Goal: Task Accomplishment & Management: Complete application form

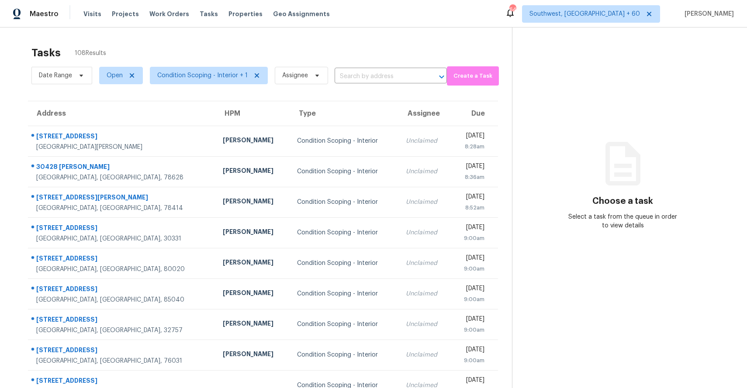
click at [348, 72] on input "text" at bounding box center [378, 77] width 88 height 14
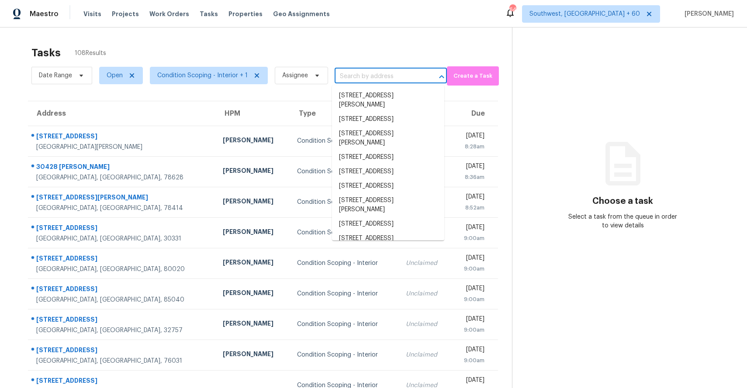
paste input "3719 Jackson Ln, Ellenwood, GA 30294"
type input "3719 Jackson Ln, Ellenwood, GA 30294"
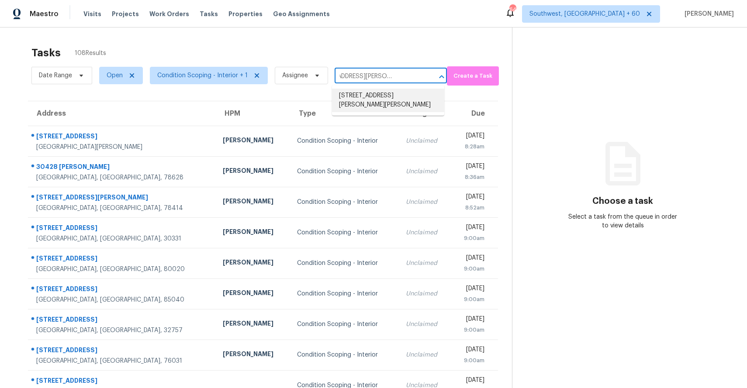
click at [392, 101] on li "3719 Jackson Ln, Ellenwood, GA 30294" at bounding box center [388, 101] width 112 height 24
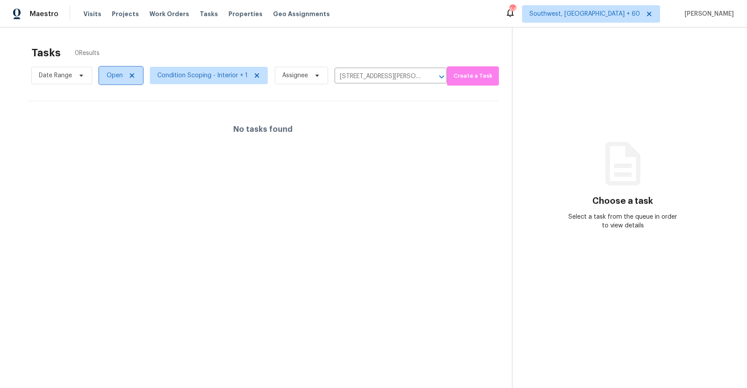
click at [116, 76] on span "Open" at bounding box center [115, 75] width 16 height 9
click at [128, 114] on label "Closed" at bounding box center [119, 112] width 31 height 9
click at [110, 114] on input "Closed" at bounding box center [107, 111] width 6 height 6
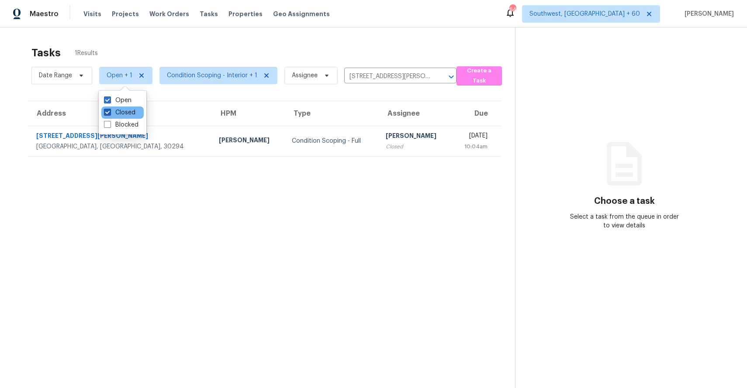
click at [122, 111] on label "Closed" at bounding box center [119, 112] width 31 height 9
click at [110, 111] on input "Closed" at bounding box center [107, 111] width 6 height 6
checkbox input "false"
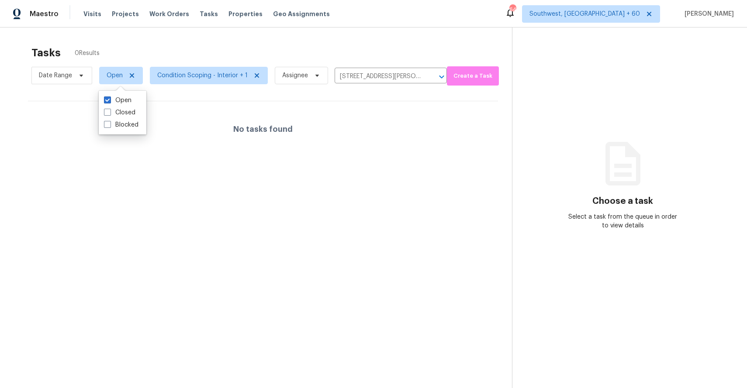
click at [192, 47] on div "Tasks 0 Results" at bounding box center [271, 52] width 480 height 23
click at [366, 76] on input "3719 Jackson Ln, Ellenwood, GA 30294" at bounding box center [378, 77] width 88 height 14
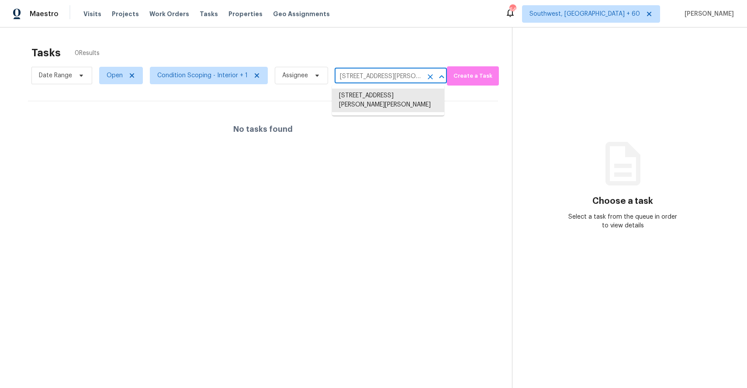
click at [366, 76] on input "3719 Jackson Ln, Ellenwood, GA 30294" at bounding box center [378, 77] width 88 height 14
paste input "[STREET_ADDRESS]"
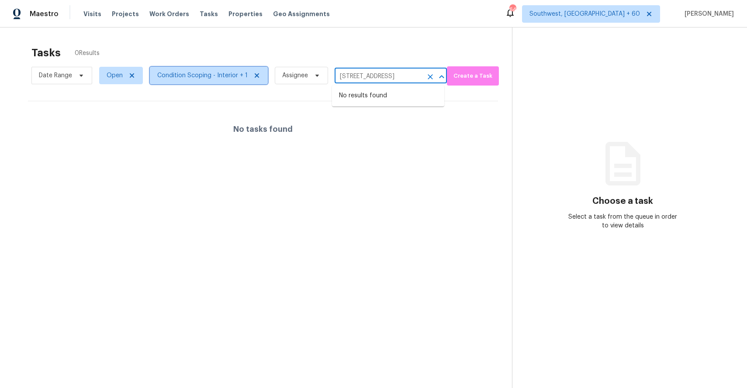
type input "3719 Jackson Ln, Ellenwood, GA 30294"
click at [217, 79] on span "Condition Scoping - Interior + 1" at bounding box center [202, 75] width 90 height 9
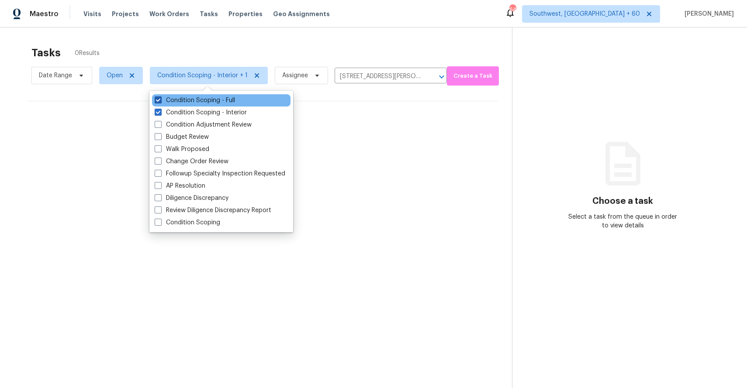
click at [223, 101] on label "Condition Scoping - Full" at bounding box center [195, 100] width 80 height 9
click at [160, 101] on input "Condition Scoping - Full" at bounding box center [158, 99] width 6 height 6
checkbox input "false"
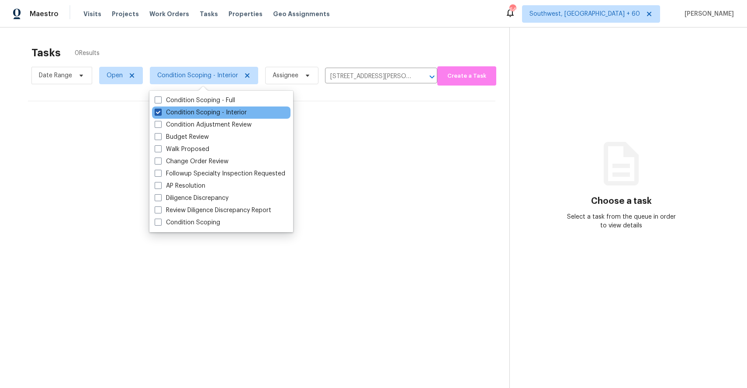
click at [229, 108] on label "Condition Scoping - Interior" at bounding box center [201, 112] width 92 height 9
click at [160, 108] on input "Condition Scoping - Interior" at bounding box center [158, 111] width 6 height 6
checkbox input "false"
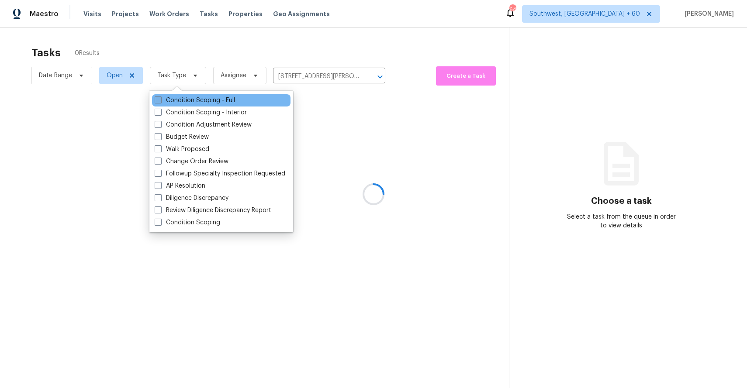
click at [222, 104] on label "Condition Scoping - Full" at bounding box center [195, 100] width 80 height 9
click at [160, 102] on input "Condition Scoping - Full" at bounding box center [158, 99] width 6 height 6
checkbox input "true"
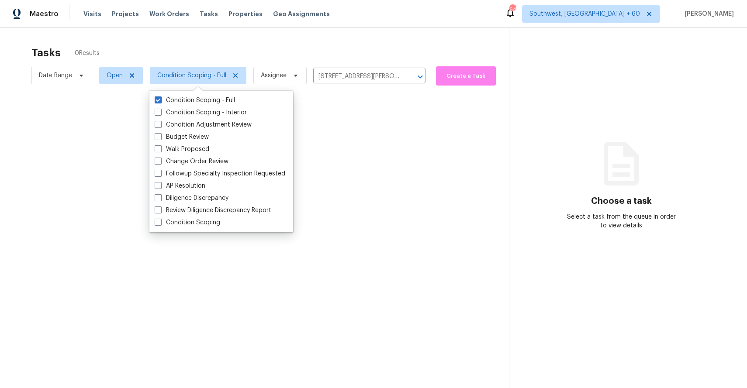
click at [279, 60] on div "Tasks 0 Results" at bounding box center [269, 52] width 477 height 23
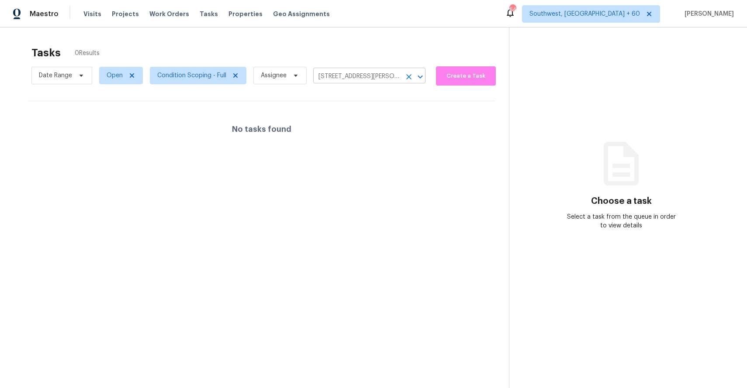
click at [408, 76] on icon "Clear" at bounding box center [408, 76] width 5 height 5
click at [428, 41] on div at bounding box center [373, 194] width 747 height 388
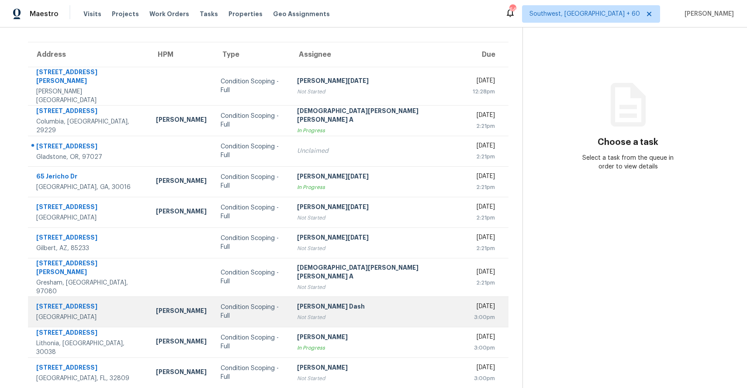
scroll to position [66, 0]
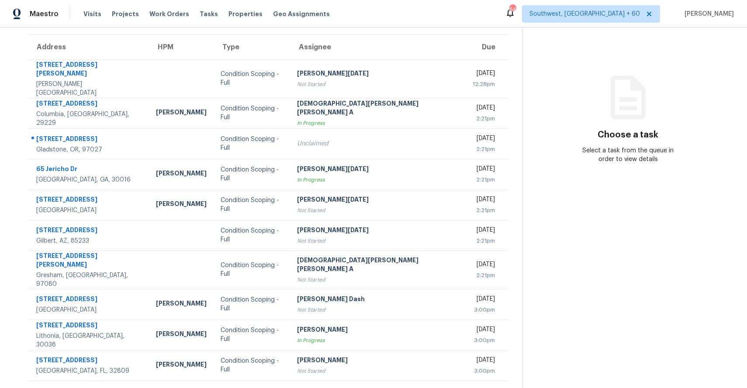
click at [293, 388] on icon at bounding box center [294, 391] width 3 height 5
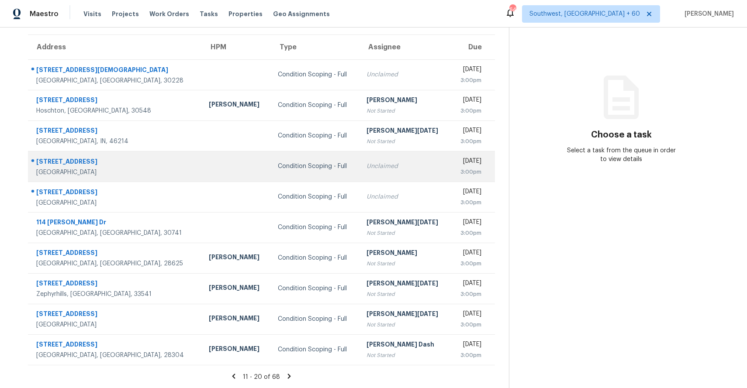
click at [359, 161] on td "Unclaimed" at bounding box center [404, 166] width 91 height 31
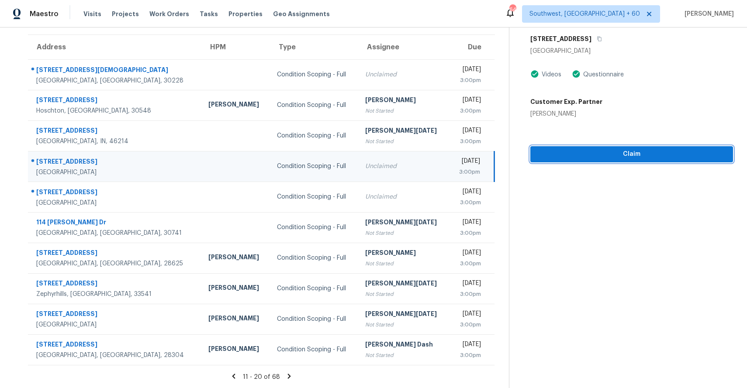
click at [617, 158] on span "Claim" at bounding box center [631, 154] width 189 height 11
click at [286, 375] on icon at bounding box center [289, 376] width 8 height 8
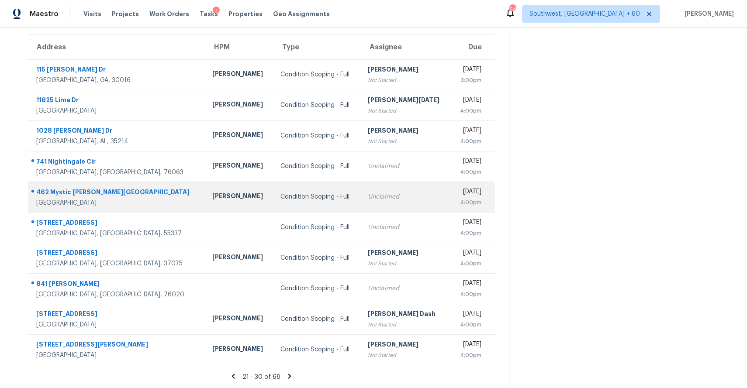
click at [361, 198] on td "Unclaimed" at bounding box center [406, 197] width 90 height 31
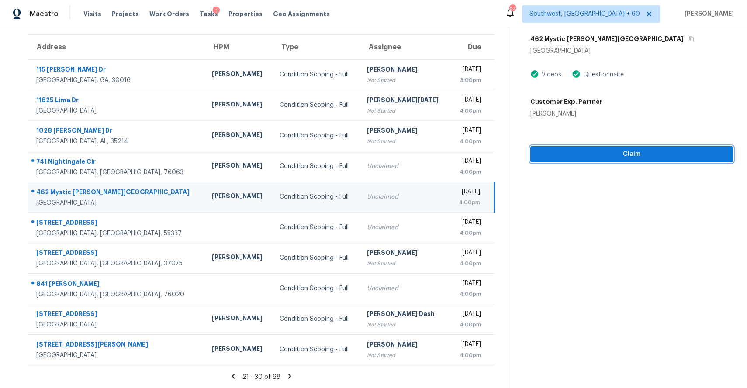
click at [610, 151] on span "Claim" at bounding box center [631, 154] width 189 height 11
click at [286, 375] on icon at bounding box center [290, 376] width 8 height 8
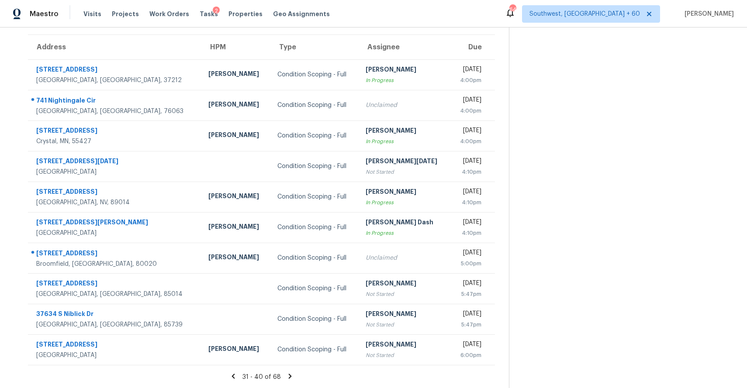
click at [286, 375] on icon at bounding box center [290, 376] width 8 height 8
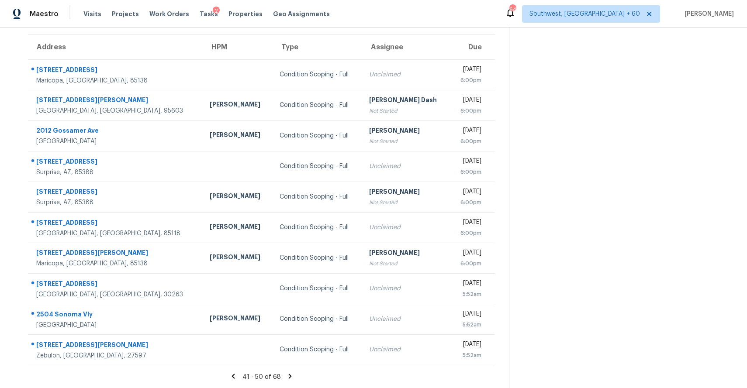
click at [288, 373] on icon at bounding box center [290, 376] width 8 height 8
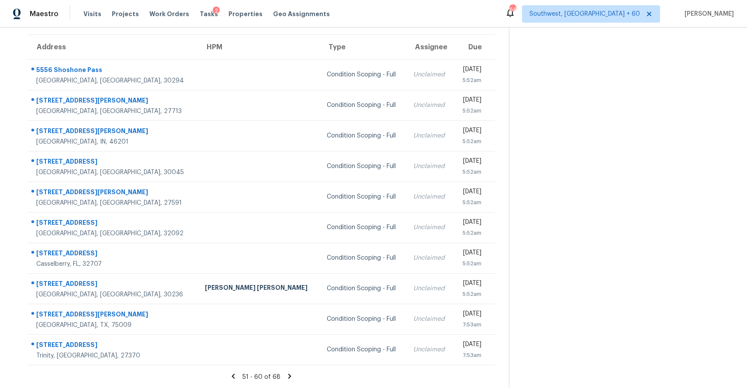
click at [286, 377] on icon at bounding box center [290, 376] width 8 height 8
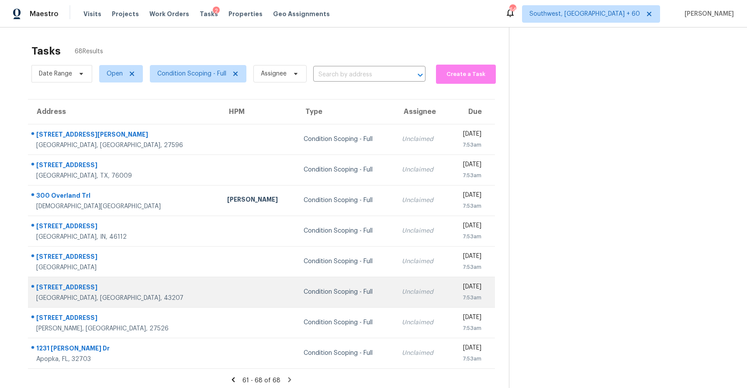
scroll to position [0, 0]
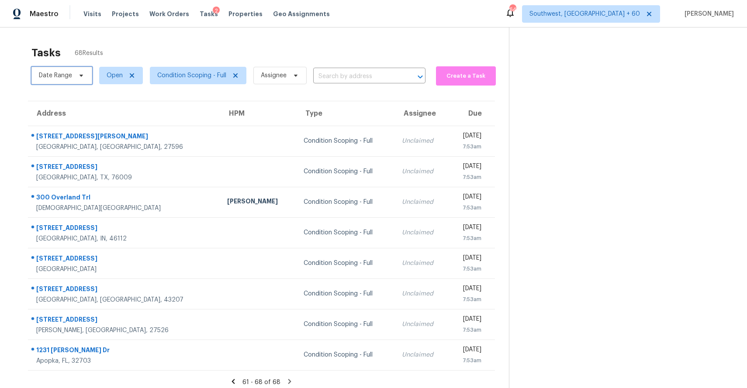
click at [71, 72] on span "Date Range" at bounding box center [55, 75] width 33 height 9
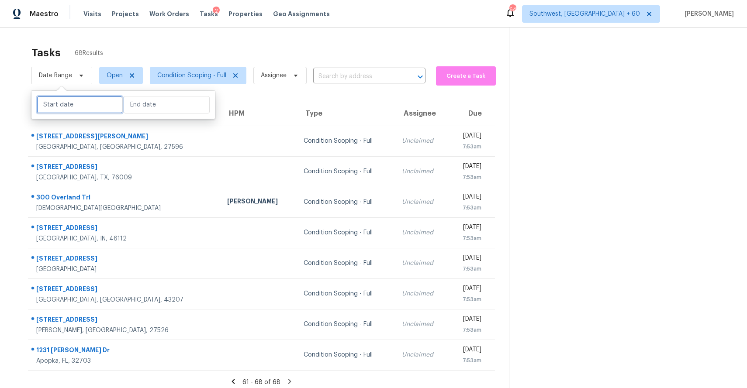
click at [87, 104] on input "text" at bounding box center [80, 104] width 86 height 17
select select "8"
select select "2025"
select select "9"
select select "2025"
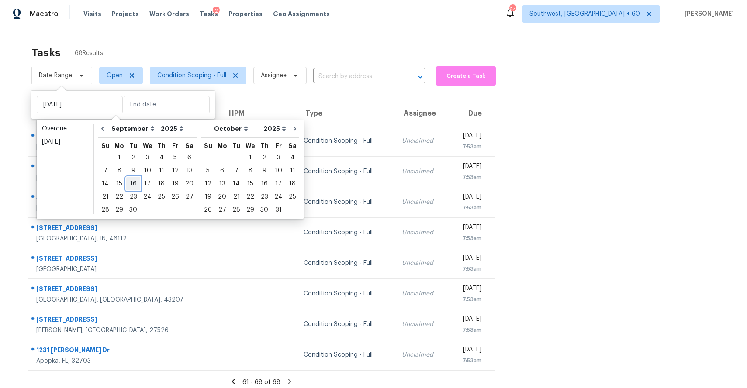
click at [134, 182] on div "16" at bounding box center [133, 184] width 14 height 12
type input "Tue, Sep 16"
click at [134, 182] on div "16" at bounding box center [133, 184] width 14 height 12
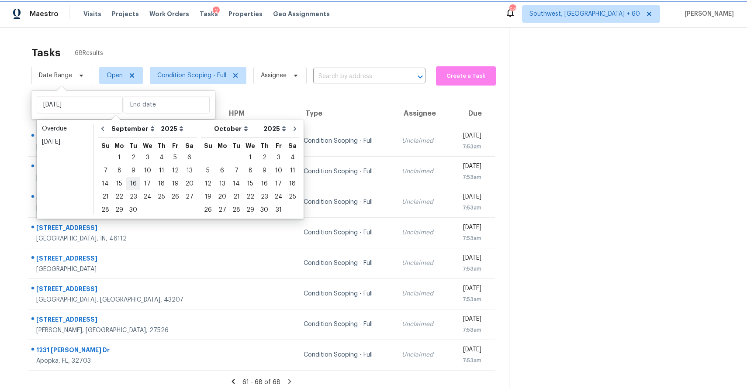
type input "Tue, Sep 16"
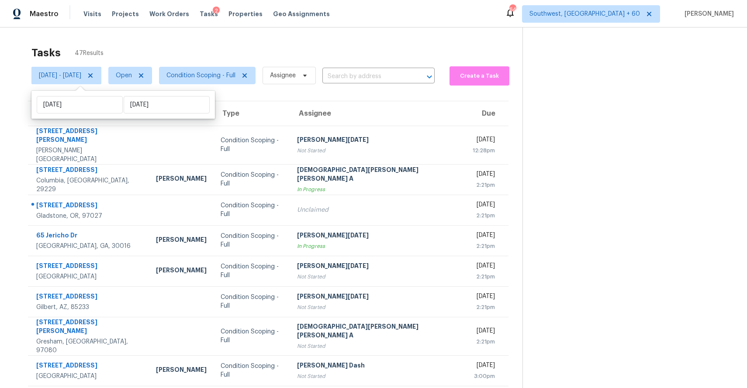
click at [322, 52] on div "Tasks 47 Results" at bounding box center [276, 52] width 491 height 23
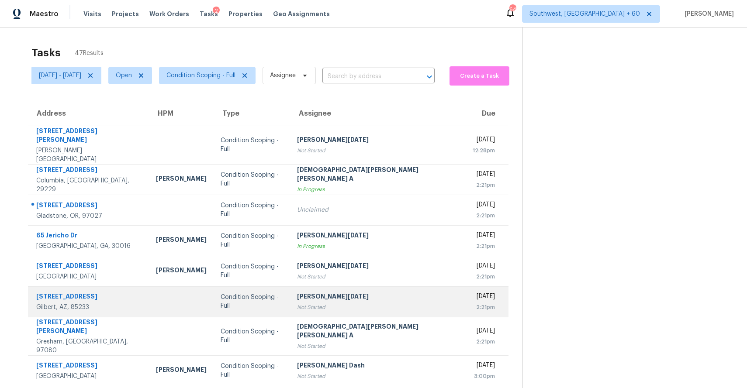
scroll to position [66, 0]
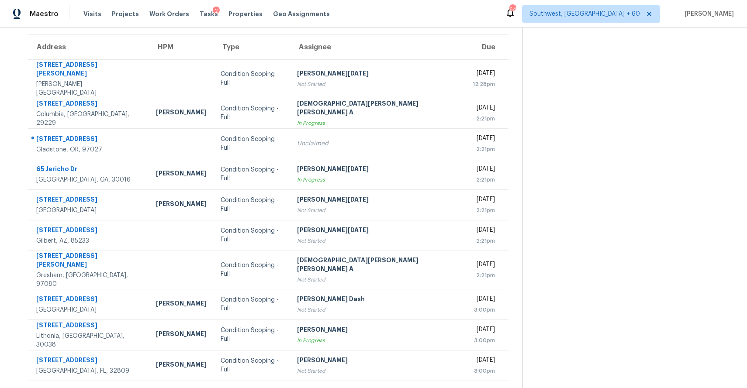
click at [290, 371] on section "Tasks 47 Results Tue, Sep 16 - Tue, Sep 16 Open Condition Scoping - Full Assign…" at bounding box center [268, 189] width 508 height 429
click at [290, 388] on icon at bounding box center [294, 392] width 8 height 8
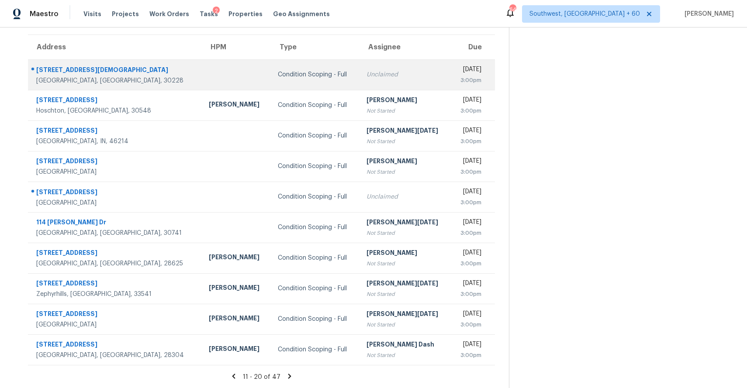
click at [271, 81] on td "Condition Scoping - Full" at bounding box center [315, 74] width 89 height 31
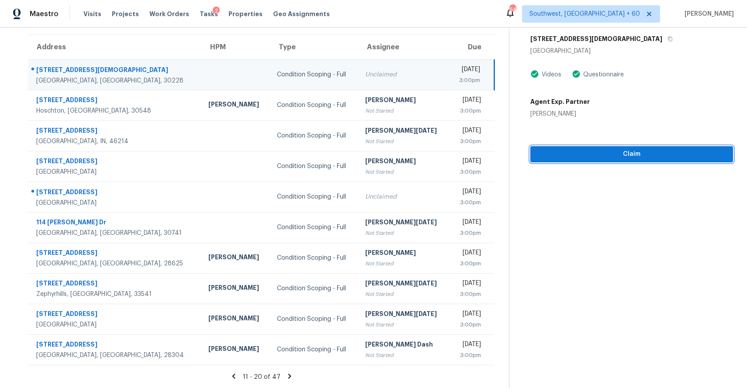
click at [647, 157] on span "Claim" at bounding box center [631, 154] width 189 height 11
click at [288, 372] on icon at bounding box center [290, 376] width 8 height 8
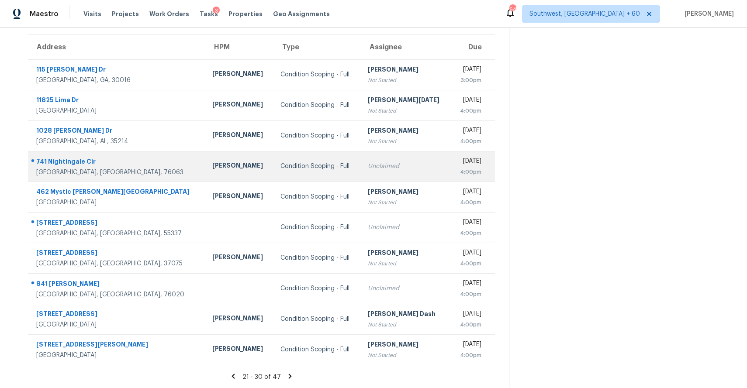
click at [273, 171] on td "Condition Scoping - Full" at bounding box center [316, 166] width 87 height 31
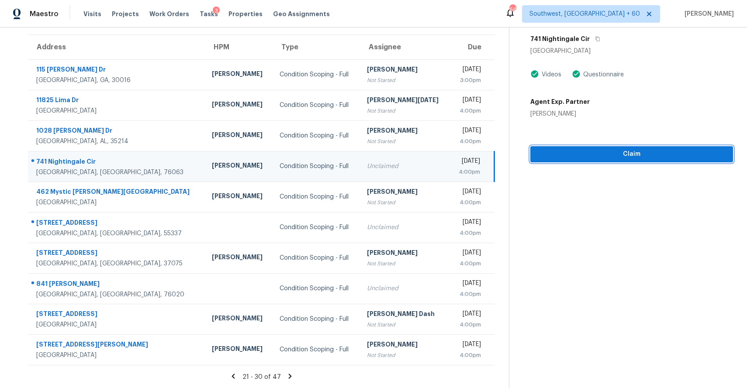
click at [624, 155] on span "Claim" at bounding box center [631, 154] width 189 height 11
click at [294, 374] on icon at bounding box center [290, 376] width 8 height 8
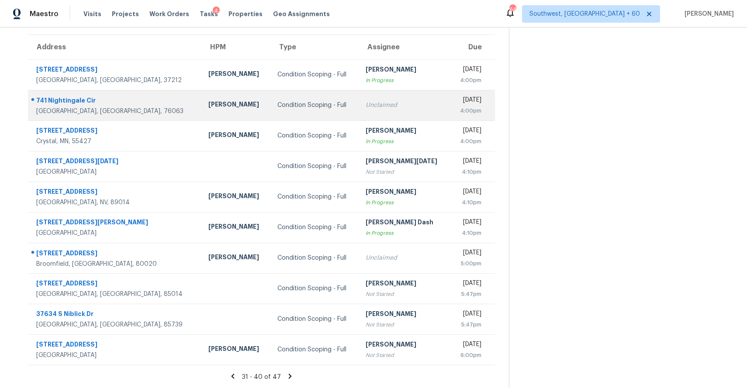
click at [358, 102] on td "Unclaimed" at bounding box center [403, 105] width 91 height 31
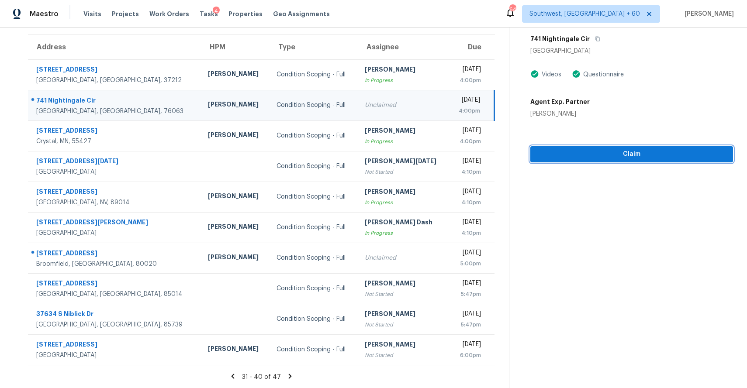
click at [620, 158] on span "Claim" at bounding box center [631, 154] width 189 height 11
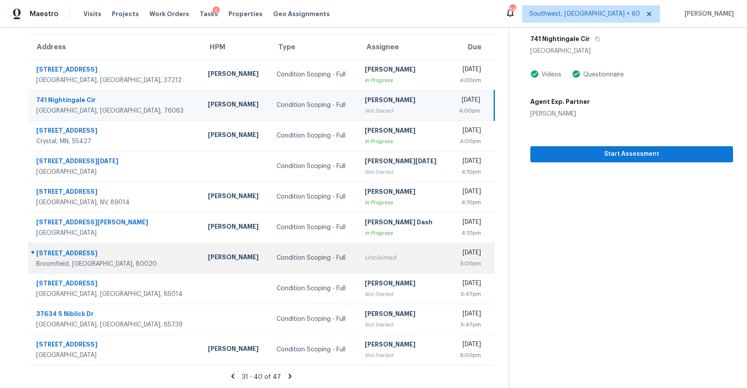
click at [269, 253] on td "Condition Scoping - Full" at bounding box center [313, 258] width 88 height 31
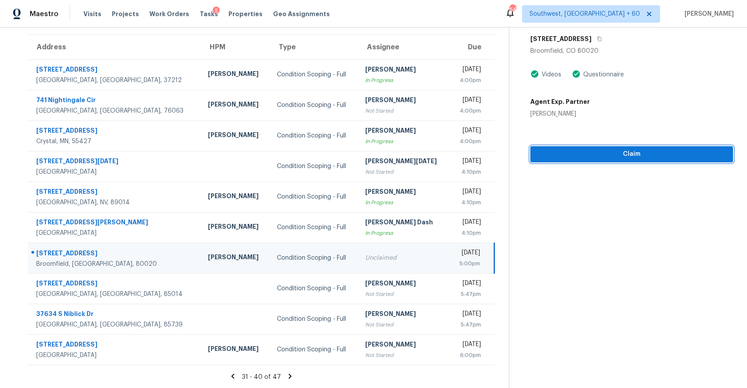
click at [630, 155] on span "Claim" at bounding box center [631, 154] width 189 height 11
click at [296, 375] on div "31 - 40 of 47" at bounding box center [261, 376] width 495 height 9
click at [292, 373] on icon at bounding box center [290, 376] width 8 height 8
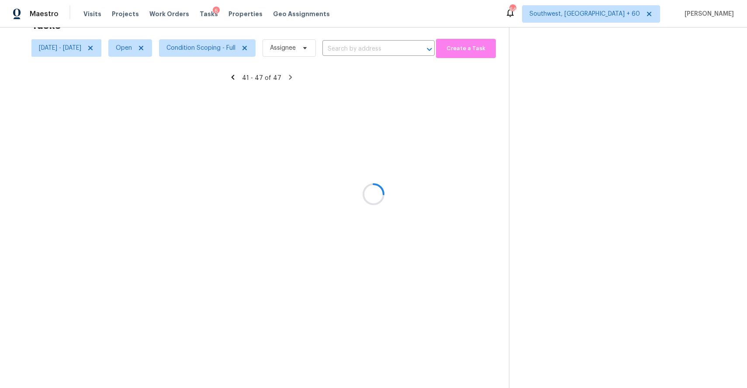
scroll to position [28, 0]
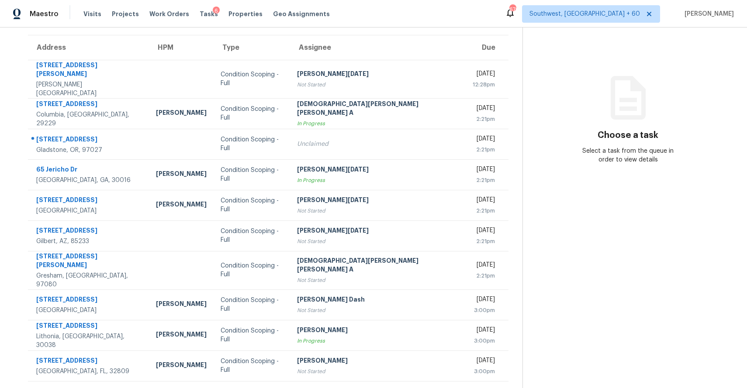
scroll to position [66, 0]
click at [290, 388] on icon at bounding box center [294, 392] width 8 height 8
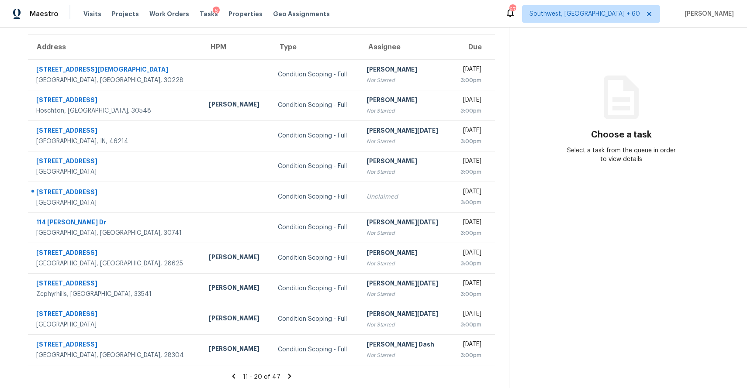
click at [289, 376] on icon at bounding box center [290, 376] width 8 height 8
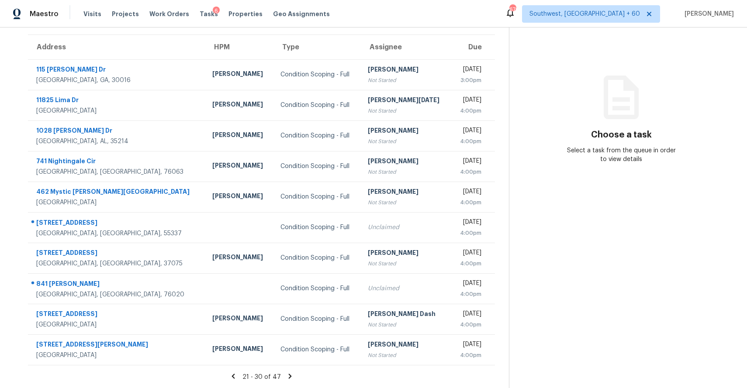
click at [294, 373] on icon at bounding box center [290, 376] width 8 height 8
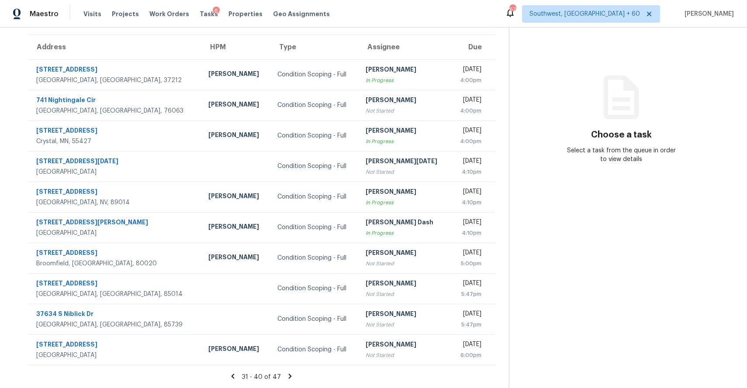
click at [290, 379] on icon at bounding box center [290, 376] width 8 height 8
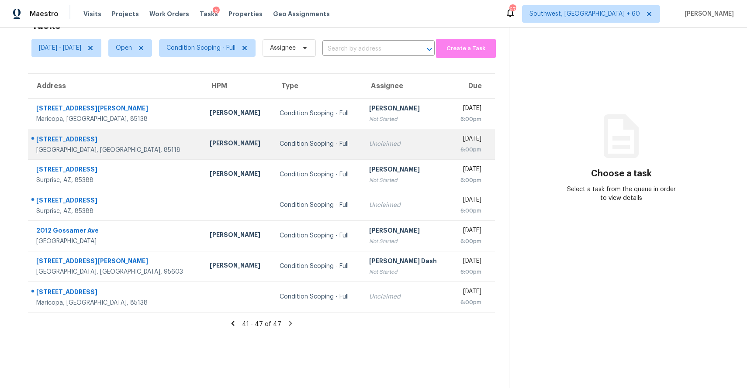
click at [300, 140] on div "Condition Scoping - Full" at bounding box center [317, 144] width 76 height 9
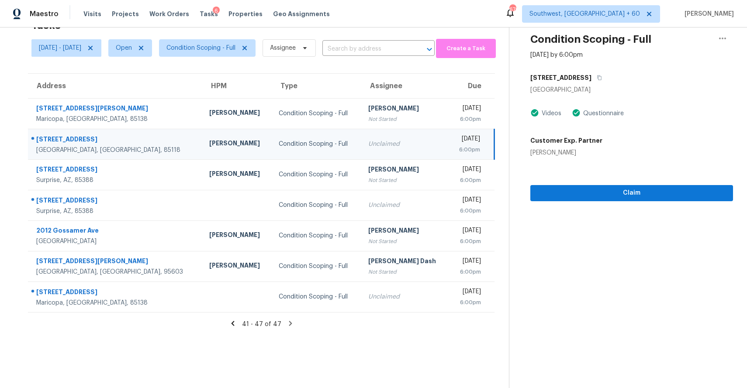
click at [203, 151] on td "[PERSON_NAME]" at bounding box center [236, 144] width 69 height 31
click at [602, 194] on span "Claim" at bounding box center [631, 193] width 189 height 11
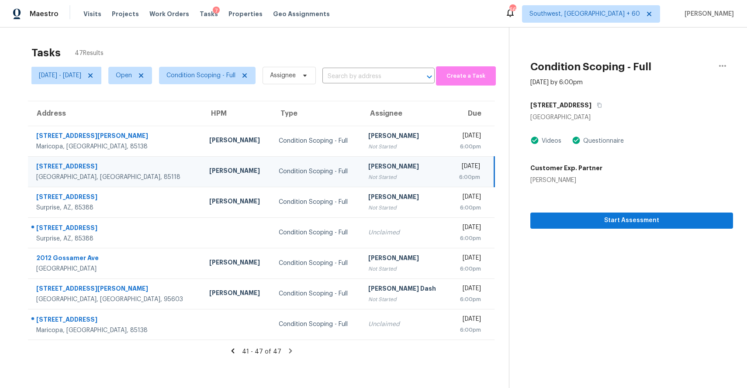
click at [358, 66] on div "[DATE] - [DATE] Open Condition Scoping - Full Assignee ​" at bounding box center [232, 75] width 403 height 23
click at [368, 74] on input "text" at bounding box center [366, 77] width 88 height 14
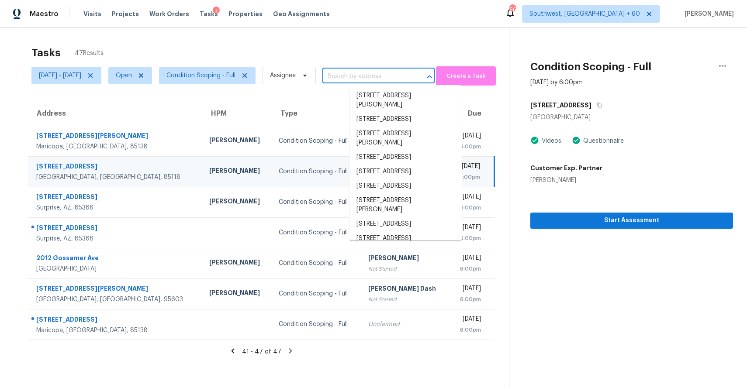
paste input "[STREET_ADDRESS]"
type input "[STREET_ADDRESS]"
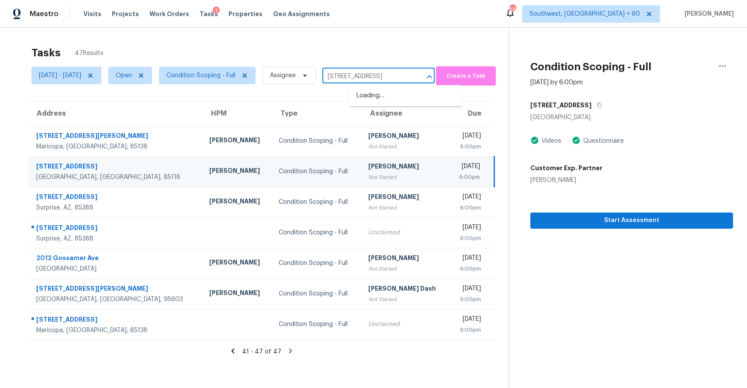
scroll to position [0, 61]
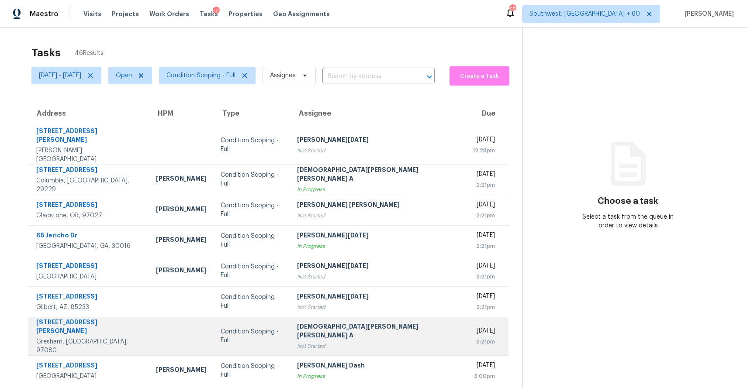
scroll to position [66, 0]
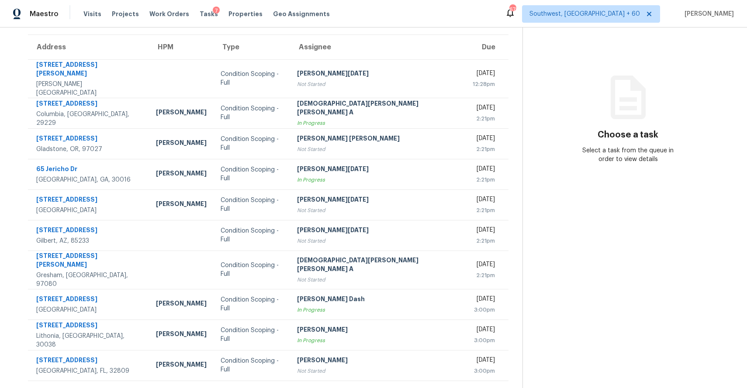
click at [290, 388] on icon at bounding box center [294, 392] width 8 height 8
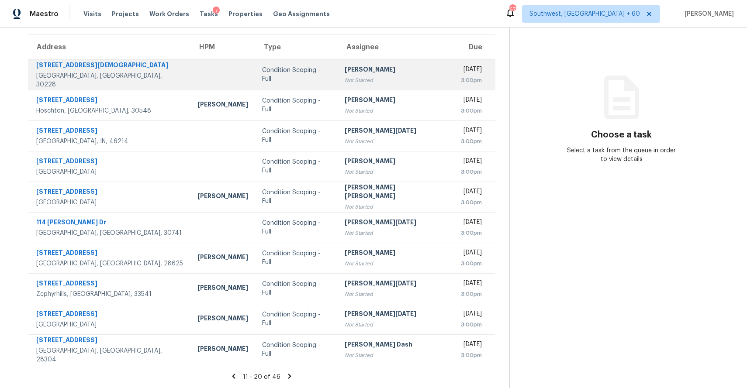
click at [357, 80] on div "Not Started" at bounding box center [395, 80] width 102 height 9
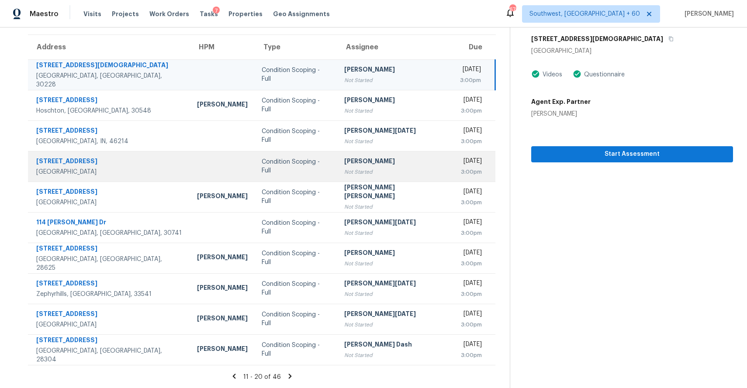
click at [379, 165] on div "[PERSON_NAME]" at bounding box center [395, 162] width 102 height 11
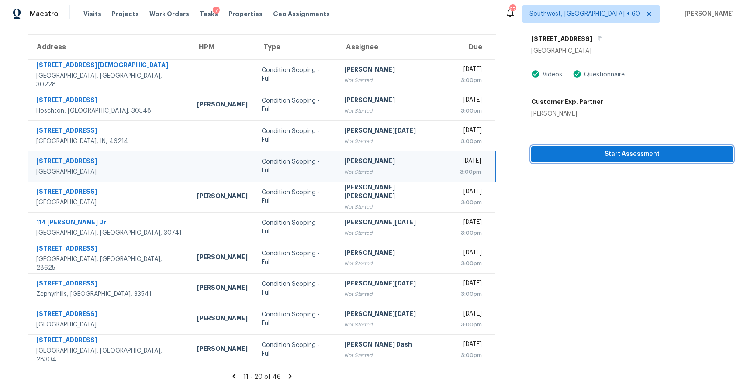
click at [646, 155] on span "Start Assessment" at bounding box center [632, 154] width 188 height 11
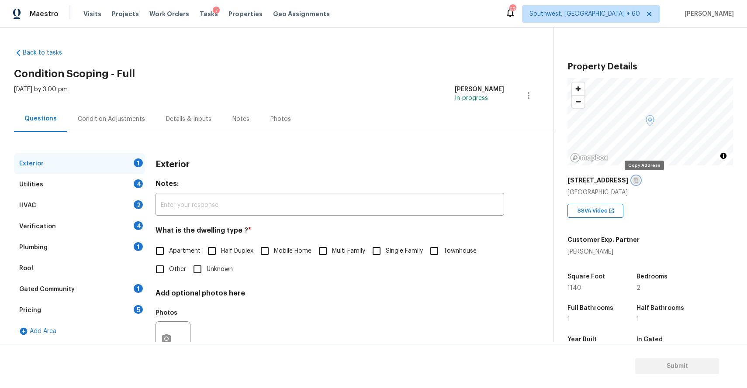
click at [638, 180] on icon "button" at bounding box center [635, 180] width 5 height 5
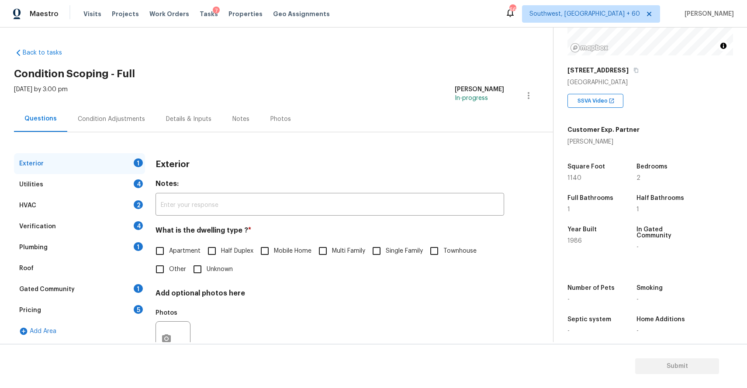
scroll to position [32, 0]
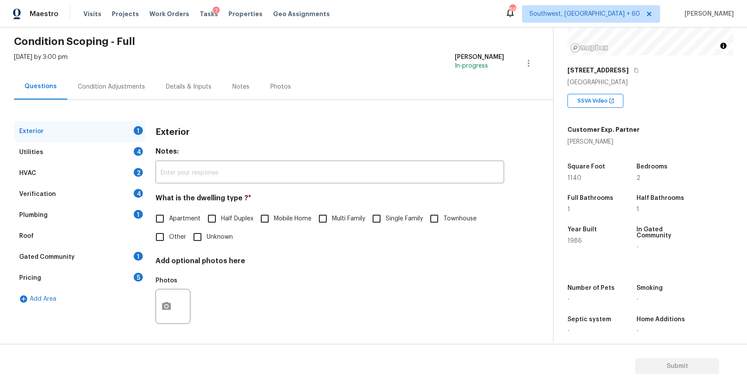
click at [179, 206] on div "What is the dwelling type ? * Apartment Half Duplex Mobile Home Multi Family Si…" at bounding box center [329, 220] width 348 height 52
click at [179, 219] on span "Apartment" at bounding box center [184, 218] width 31 height 9
click at [169, 219] on input "Apartment" at bounding box center [160, 219] width 18 height 18
checkbox input "true"
click at [114, 142] on div "Utilities 4" at bounding box center [79, 152] width 131 height 21
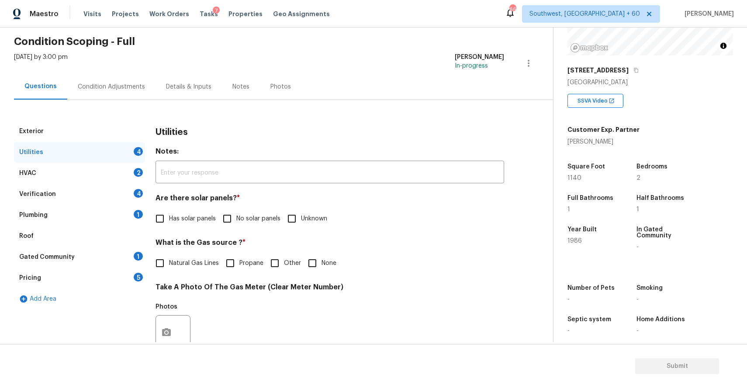
click at [231, 217] on input "No solar panels" at bounding box center [227, 219] width 18 height 18
checkbox input "true"
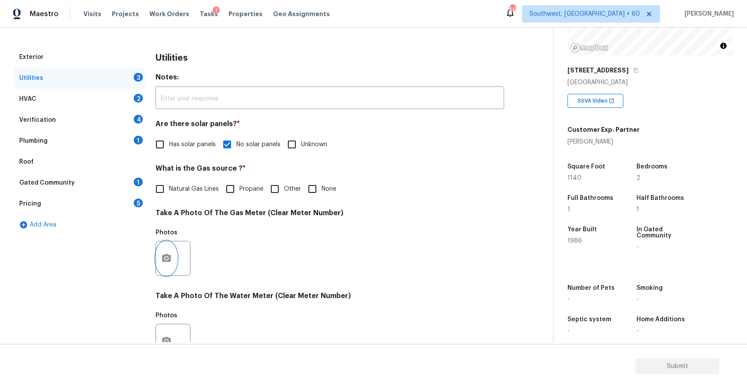
click at [170, 255] on icon "button" at bounding box center [166, 258] width 9 height 8
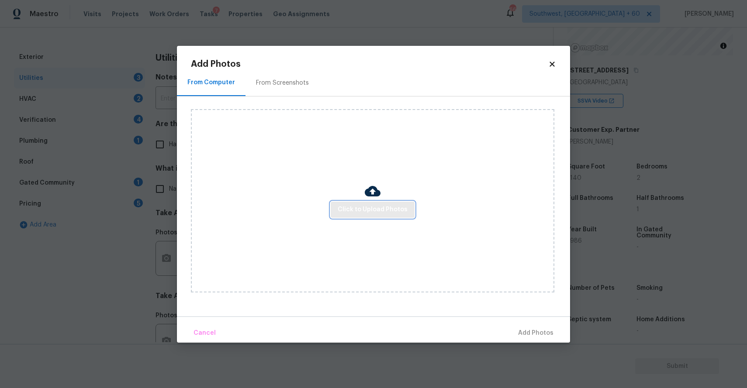
click at [376, 208] on span "Click to Upload Photos" at bounding box center [372, 209] width 70 height 11
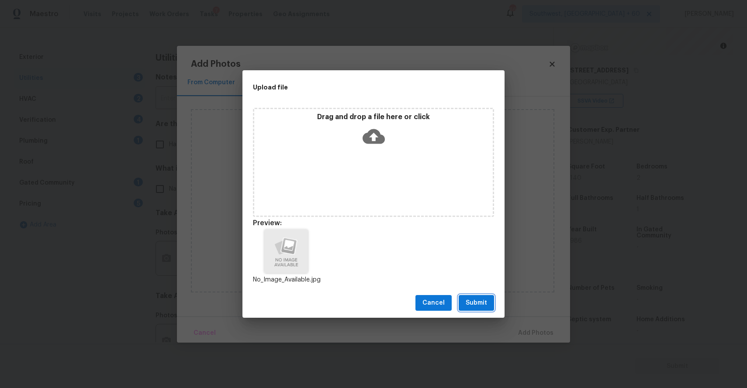
click at [487, 298] on button "Submit" at bounding box center [475, 303] width 35 height 16
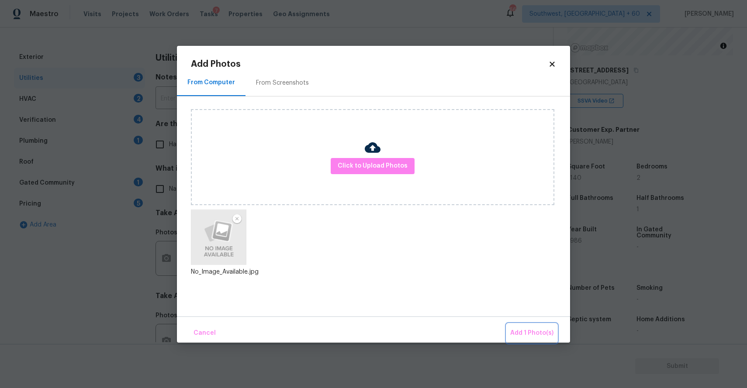
click at [529, 332] on span "Add 1 Photo(s)" at bounding box center [531, 333] width 43 height 11
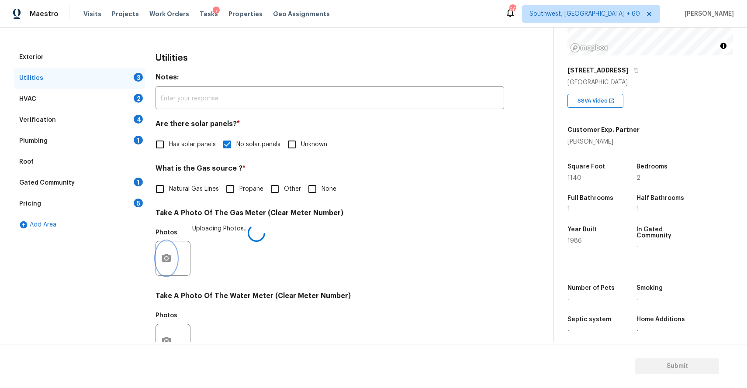
scroll to position [269, 0]
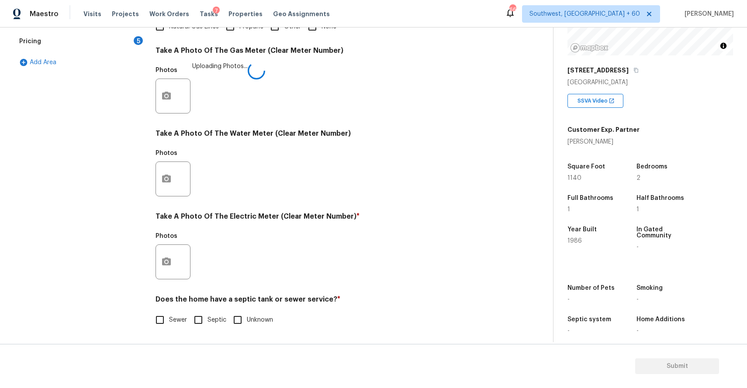
click at [176, 167] on div at bounding box center [172, 179] width 35 height 35
click at [172, 172] on button "button" at bounding box center [166, 179] width 21 height 34
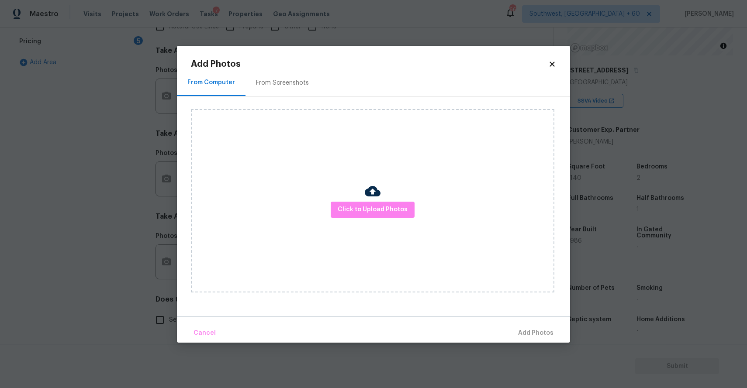
click at [395, 222] on div "Click to Upload Photos" at bounding box center [372, 200] width 363 height 183
click at [395, 209] on span "Click to Upload Photos" at bounding box center [372, 209] width 70 height 11
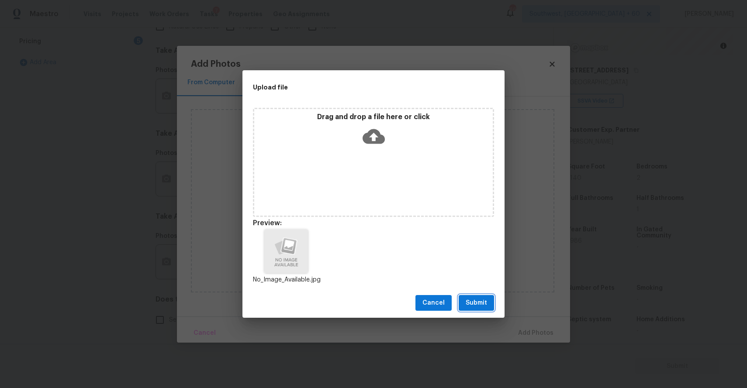
click at [481, 303] on span "Submit" at bounding box center [475, 303] width 21 height 11
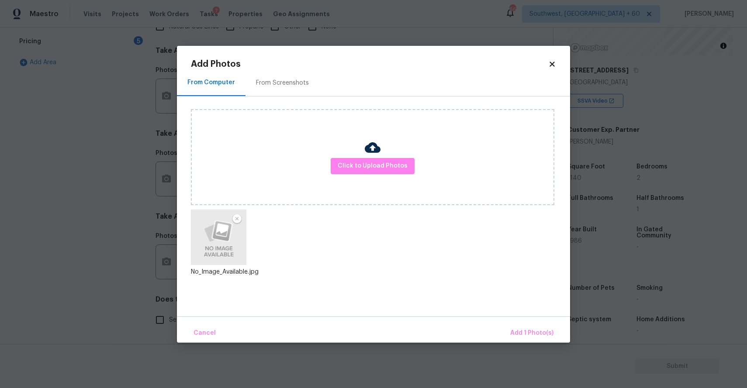
click at [518, 320] on div "Cancel Add 1 Photo(s)" at bounding box center [373, 330] width 393 height 26
click at [530, 329] on span "Add 1 Photo(s)" at bounding box center [531, 333] width 43 height 11
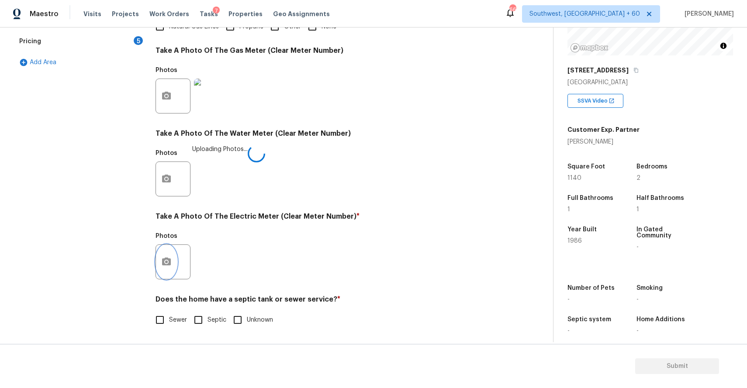
click at [165, 270] on button "button" at bounding box center [166, 262] width 21 height 34
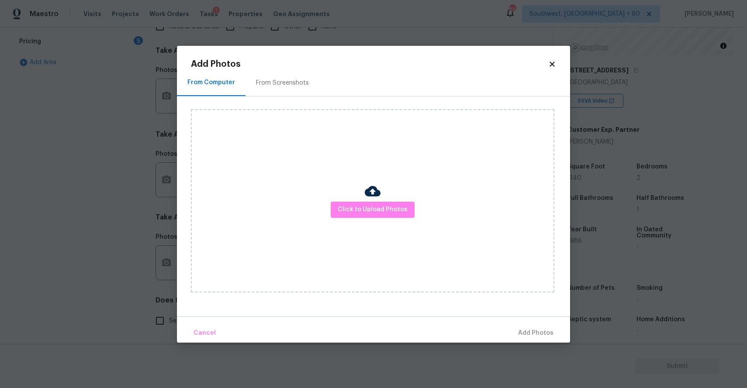
click at [390, 198] on div "Click to Upload Photos" at bounding box center [372, 200] width 363 height 183
click at [390, 207] on span "Click to Upload Photos" at bounding box center [372, 209] width 70 height 11
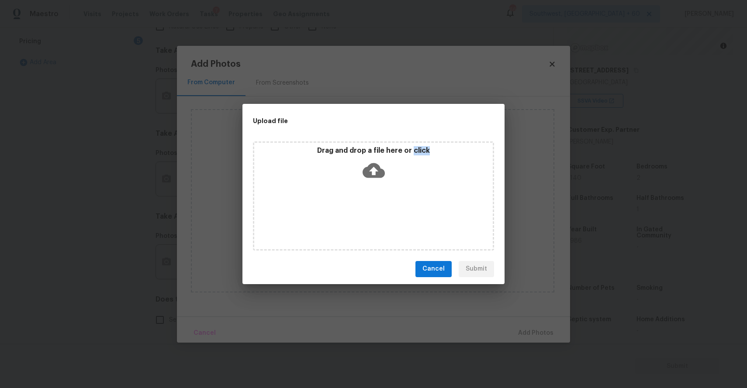
click at [390, 207] on div "Drag and drop a file here or click" at bounding box center [373, 195] width 241 height 109
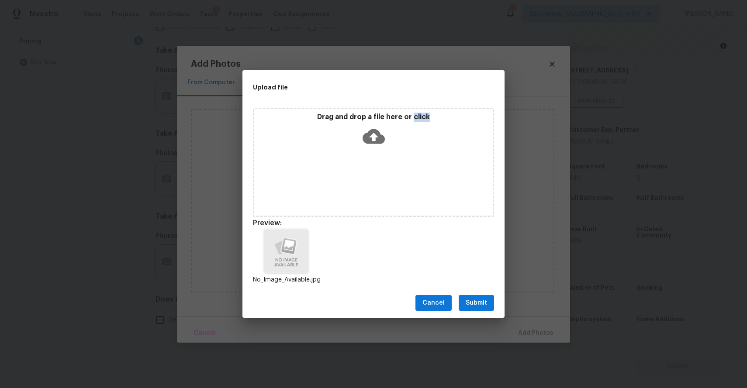
click at [483, 296] on button "Submit" at bounding box center [475, 303] width 35 height 16
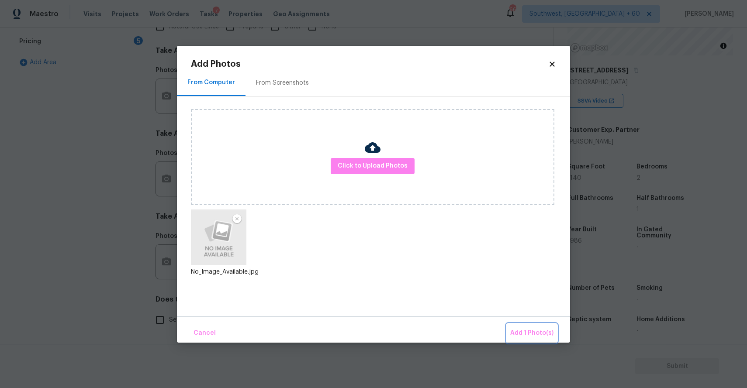
click at [535, 330] on span "Add 1 Photo(s)" at bounding box center [531, 333] width 43 height 11
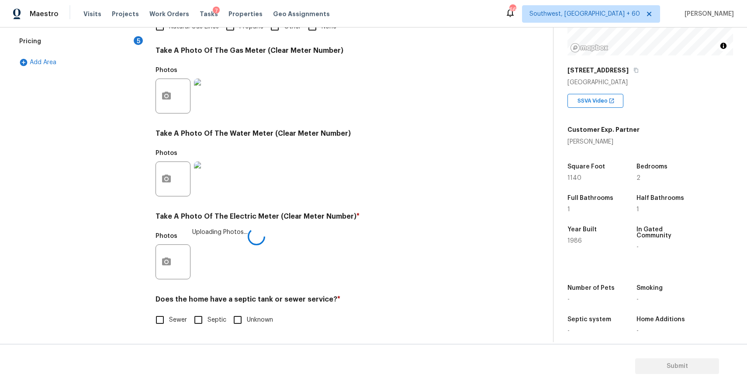
click at [174, 320] on span "Sewer" at bounding box center [178, 320] width 18 height 9
click at [169, 320] on input "Sewer" at bounding box center [160, 320] width 18 height 18
checkbox input "true"
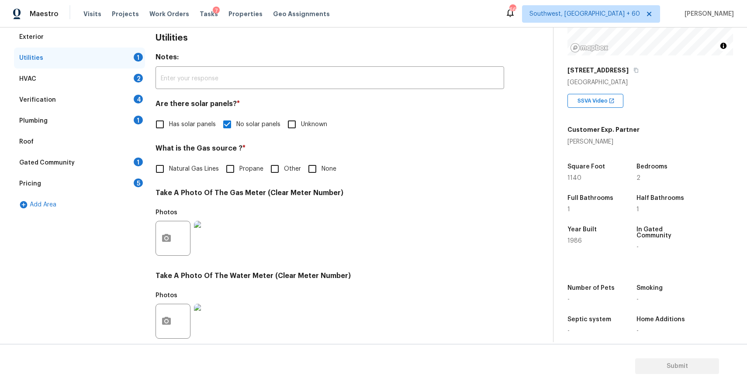
scroll to position [46, 0]
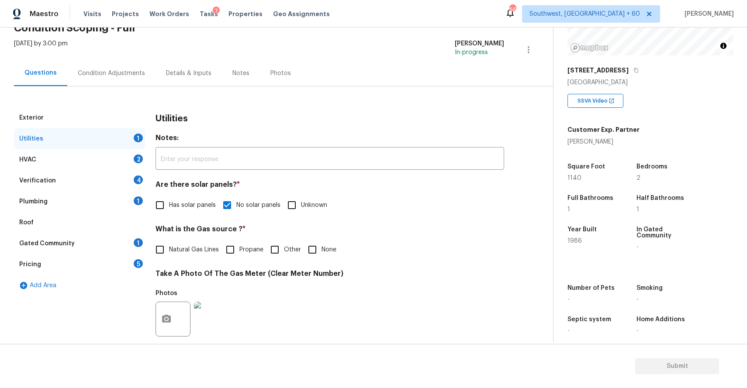
click at [89, 162] on div "HVAC 2" at bounding box center [79, 159] width 131 height 21
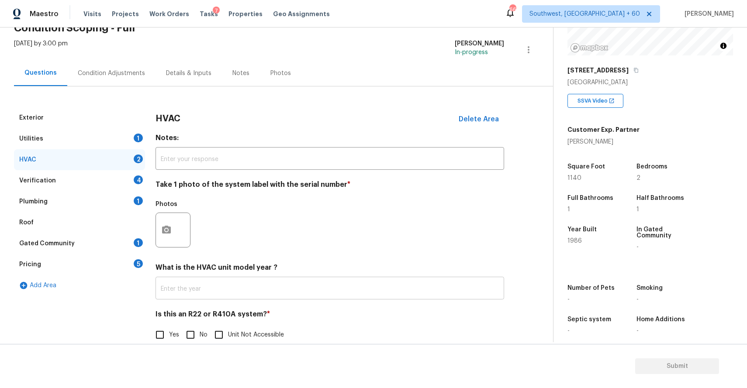
scroll to position [61, 0]
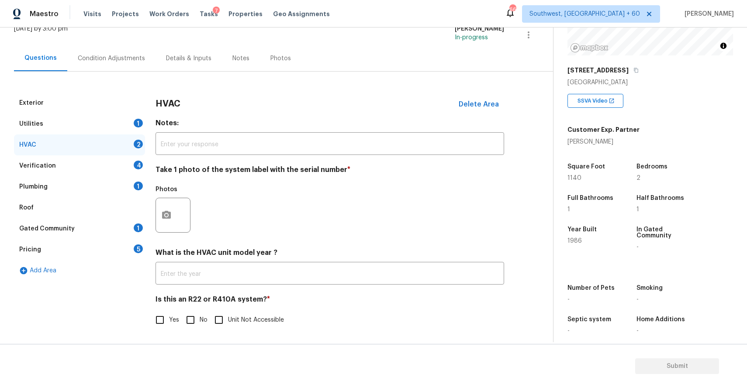
click at [193, 316] on input "No" at bounding box center [190, 320] width 18 height 18
checkbox input "true"
click at [160, 209] on button "button" at bounding box center [166, 215] width 21 height 34
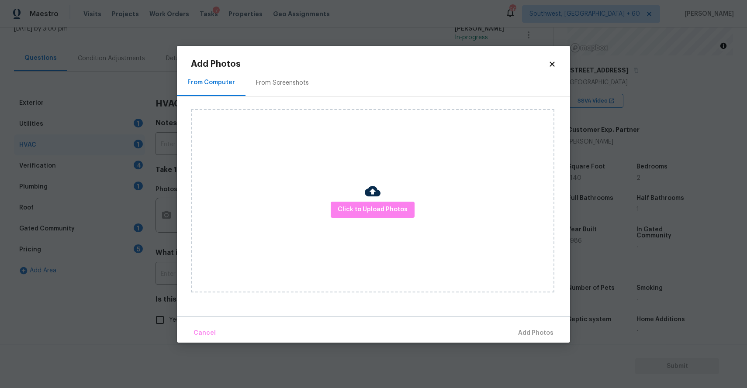
click at [177, 206] on div "From Computer From Screenshots Click to Upload Photos" at bounding box center [373, 193] width 393 height 246
click at [349, 203] on button "Click to Upload Photos" at bounding box center [372, 210] width 84 height 16
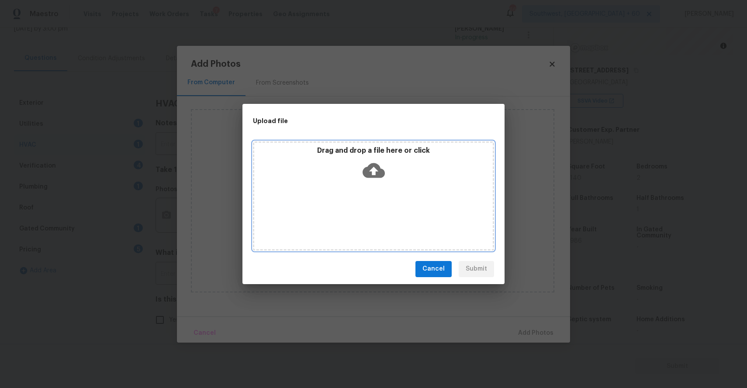
click at [349, 203] on div "Drag and drop a file here or click" at bounding box center [373, 195] width 241 height 109
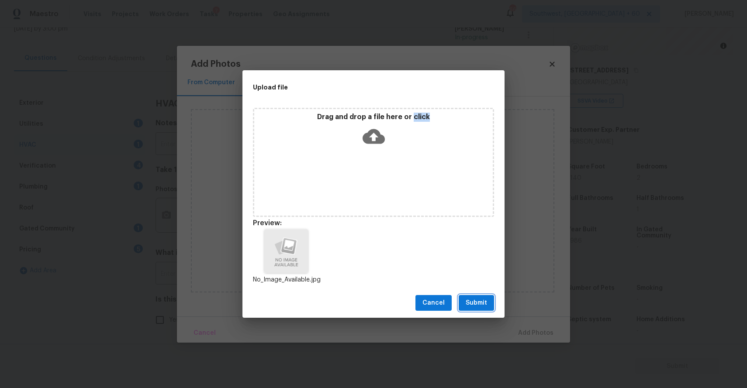
click at [476, 303] on span "Submit" at bounding box center [475, 303] width 21 height 11
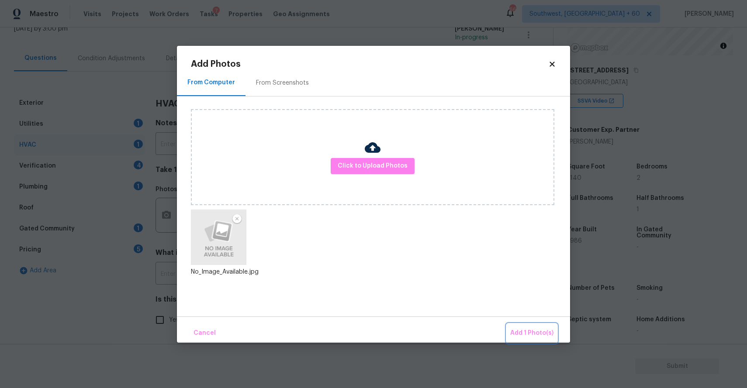
click at [545, 335] on span "Add 1 Photo(s)" at bounding box center [531, 333] width 43 height 11
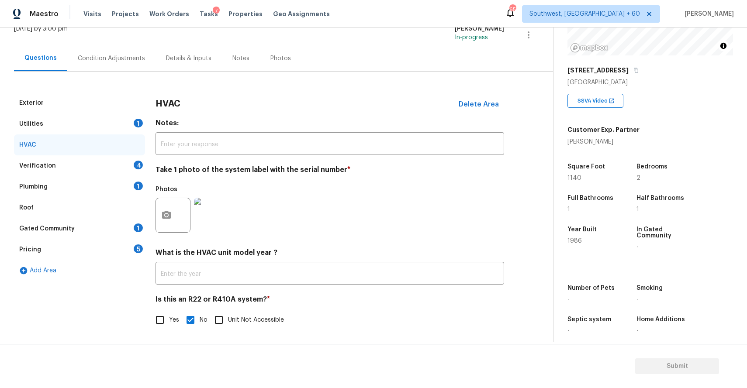
click at [132, 152] on div "HVAC" at bounding box center [79, 144] width 131 height 21
click at [142, 171] on div "Verification 4" at bounding box center [79, 165] width 131 height 21
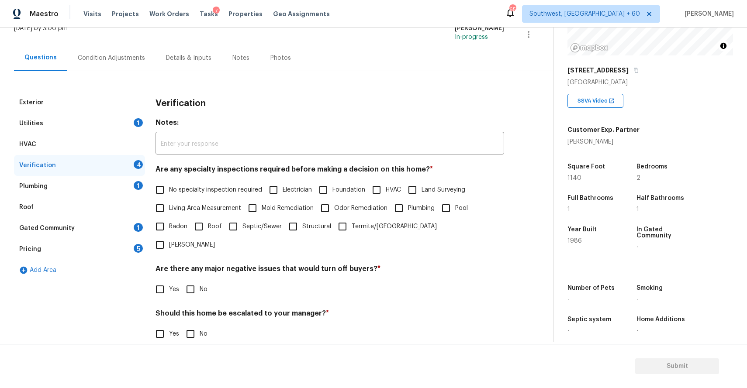
click at [181, 193] on span "No specialty inspection required" at bounding box center [215, 190] width 93 height 9
click at [169, 193] on input "No specialty inspection required" at bounding box center [160, 190] width 18 height 18
checkbox input "true"
click at [184, 283] on div "Verification Notes: ​ Are any specialty inspections required before making a de…" at bounding box center [329, 249] width 348 height 315
click at [196, 280] on input "No" at bounding box center [190, 289] width 18 height 18
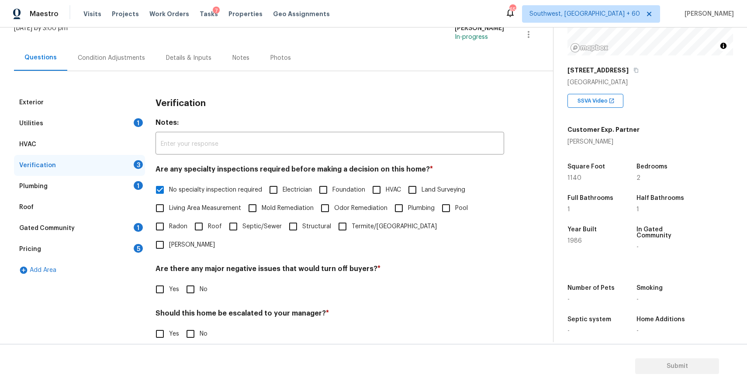
checkbox input "true"
click at [193, 326] on input "No" at bounding box center [190, 335] width 18 height 18
checkbox input "true"
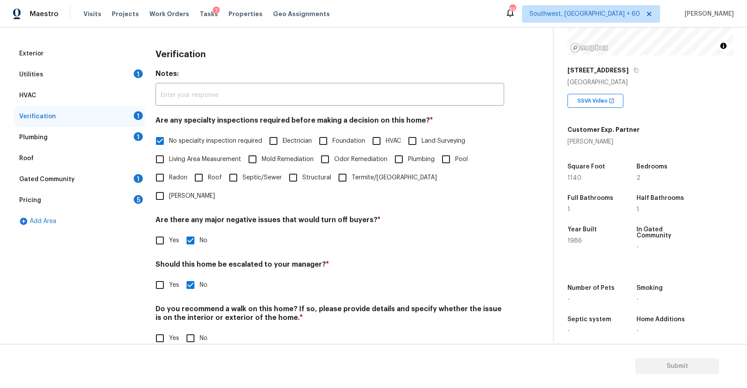
click at [195, 329] on input "No" at bounding box center [190, 338] width 18 height 18
checkbox input "true"
click at [131, 145] on div "Plumbing 1" at bounding box center [79, 137] width 131 height 21
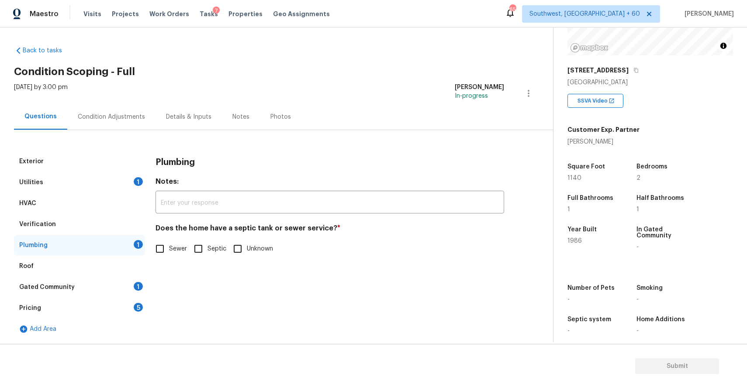
scroll to position [2, 0]
click at [165, 241] on input "Sewer" at bounding box center [160, 249] width 18 height 18
checkbox input "true"
click at [125, 274] on div "Roof" at bounding box center [79, 266] width 131 height 21
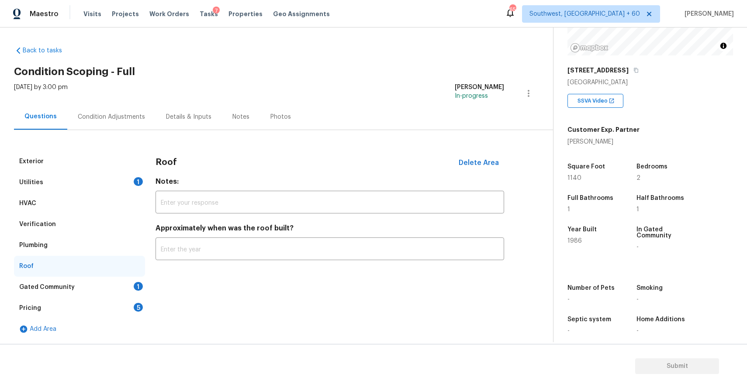
click at [134, 282] on div "Gated Community 1" at bounding box center [79, 287] width 131 height 21
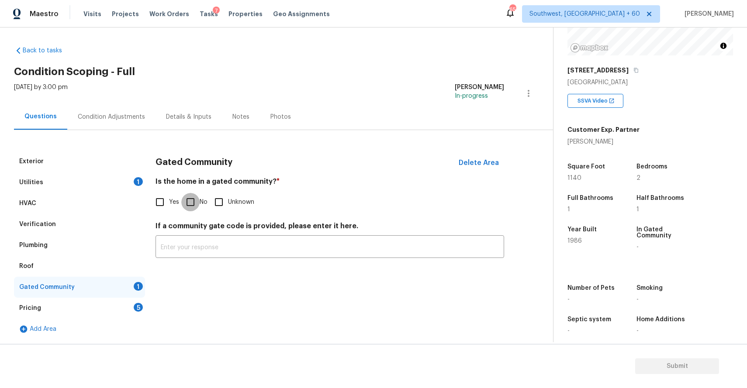
click at [193, 202] on input "No" at bounding box center [190, 202] width 18 height 18
checkbox input "true"
click at [134, 294] on div "Gated Community" at bounding box center [79, 287] width 131 height 21
click at [134, 305] on div "5" at bounding box center [138, 307] width 9 height 9
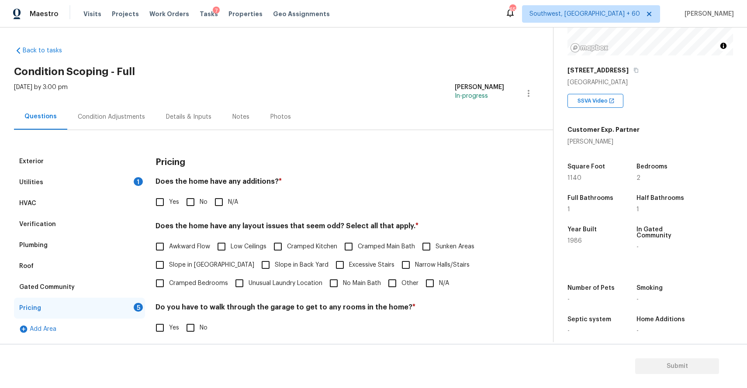
click at [217, 201] on input "N/A" at bounding box center [219, 202] width 18 height 18
checkbox input "true"
click at [429, 289] on input "N/A" at bounding box center [429, 283] width 18 height 18
checkbox input "true"
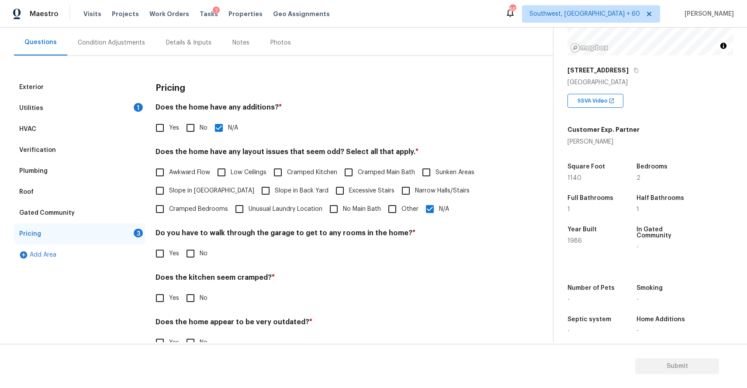
click at [195, 245] on input "No" at bounding box center [190, 253] width 18 height 18
checkbox input "true"
click at [203, 301] on span "No" at bounding box center [204, 298] width 8 height 9
click at [200, 301] on input "No" at bounding box center [190, 298] width 18 height 18
checkbox input "true"
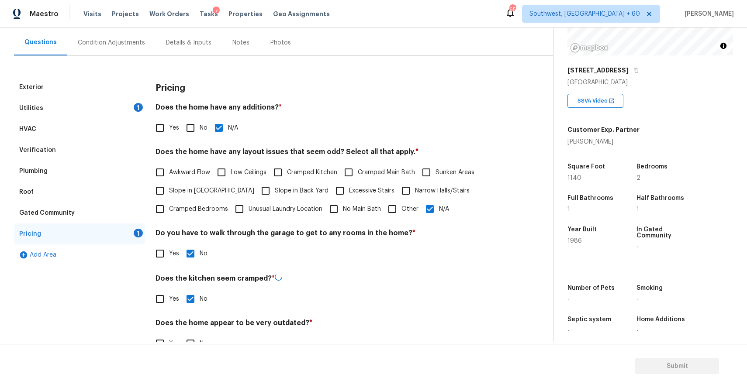
scroll to position [99, 0]
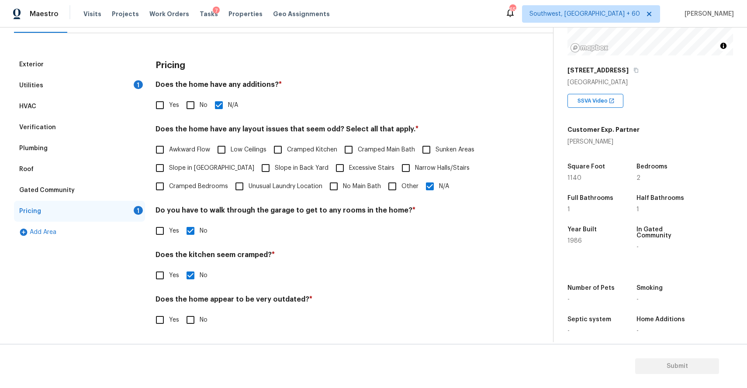
click at [187, 313] on input "No" at bounding box center [190, 320] width 18 height 18
checkbox input "true"
click at [122, 70] on div "Exterior" at bounding box center [79, 64] width 131 height 21
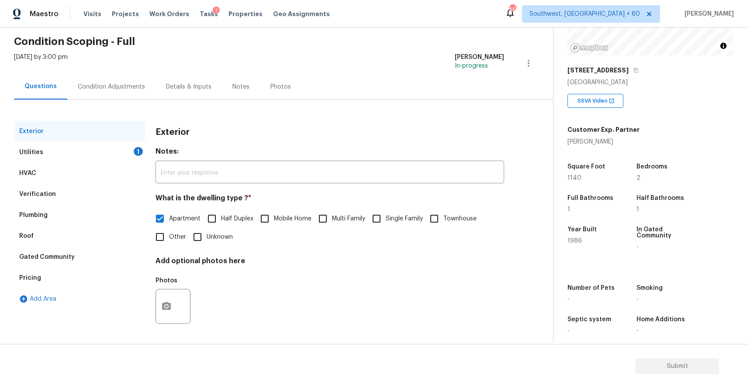
click at [109, 163] on div "HVAC" at bounding box center [79, 173] width 131 height 21
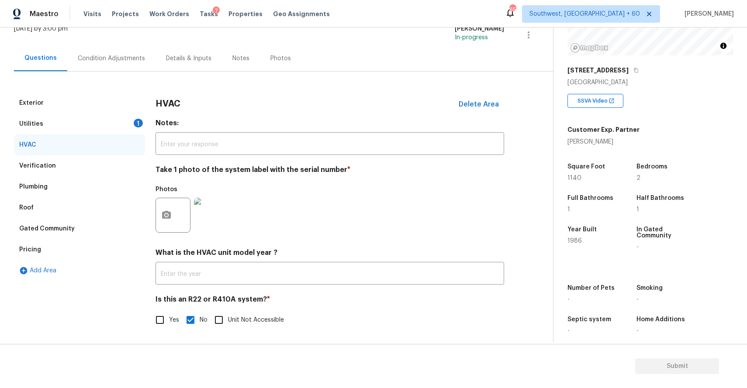
click at [124, 148] on div "HVAC" at bounding box center [79, 144] width 131 height 21
click at [142, 124] on div "1" at bounding box center [138, 123] width 9 height 9
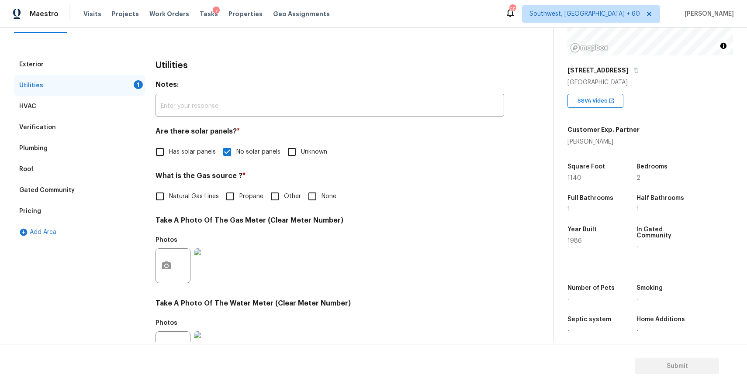
click at [108, 145] on div "Plumbing" at bounding box center [79, 148] width 131 height 21
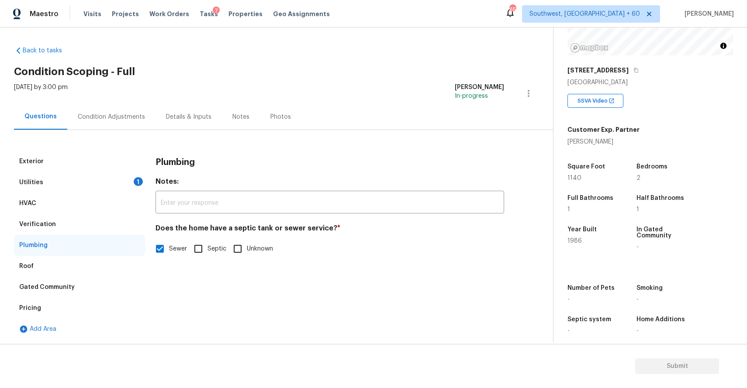
click at [82, 272] on div "Roof" at bounding box center [79, 266] width 131 height 21
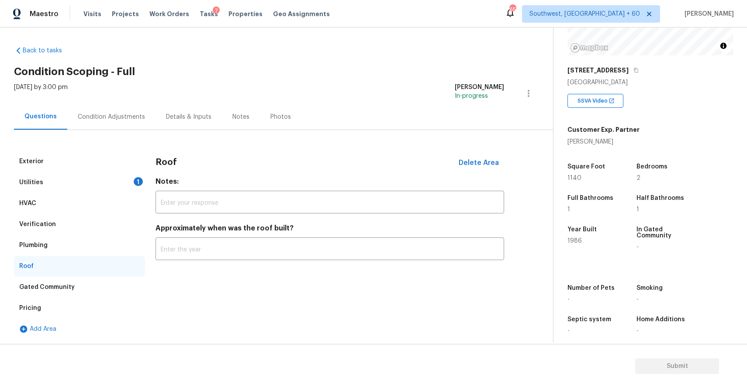
click at [92, 288] on div "Gated Community" at bounding box center [79, 287] width 131 height 21
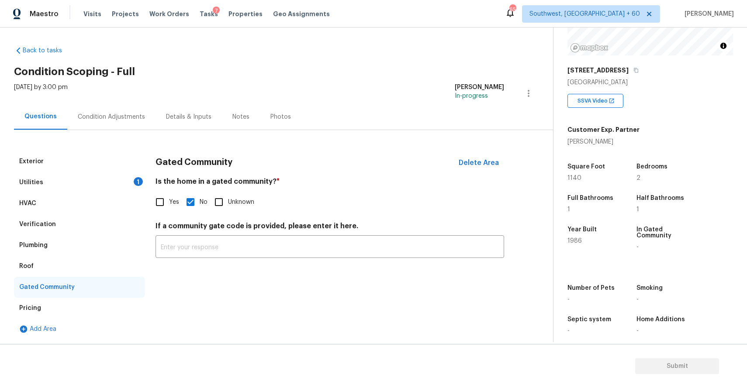
click at [69, 298] on div "Pricing" at bounding box center [79, 308] width 131 height 21
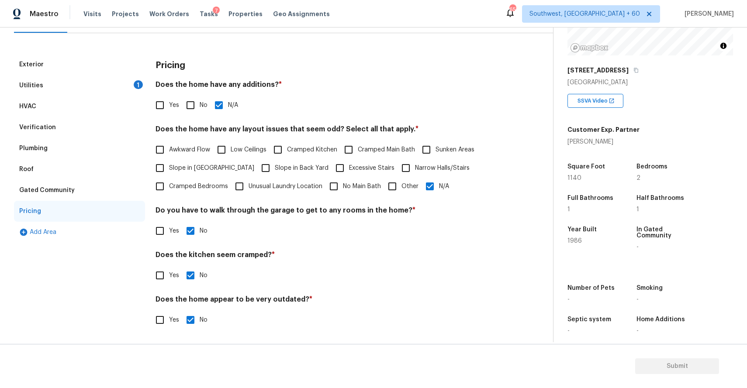
click at [231, 157] on label "Low Ceilings" at bounding box center [239, 150] width 54 height 18
click at [231, 157] on input "Low Ceilings" at bounding box center [221, 150] width 18 height 18
checkbox input "true"
click at [256, 171] on input "Slope in Back Yard" at bounding box center [265, 168] width 18 height 18
checkbox input "true"
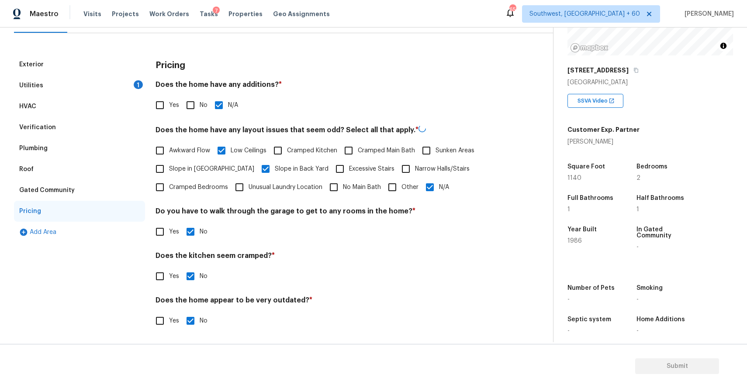
click at [209, 163] on label "Slope in Front Yard" at bounding box center [202, 169] width 103 height 18
click at [169, 163] on input "Slope in Front Yard" at bounding box center [160, 169] width 18 height 18
checkbox input "true"
click at [222, 147] on input "Low Ceilings" at bounding box center [221, 150] width 18 height 18
checkbox input "false"
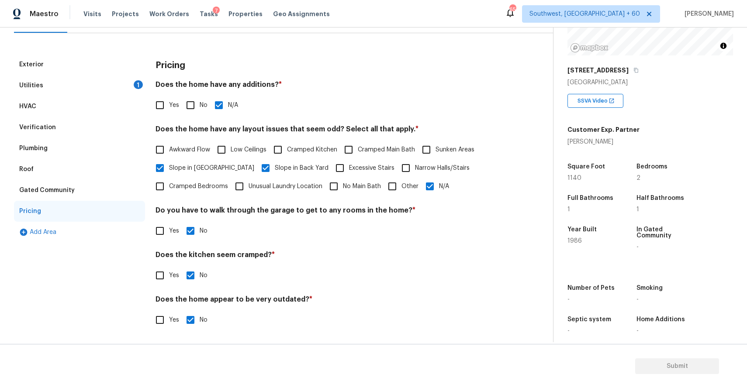
scroll to position [0, 0]
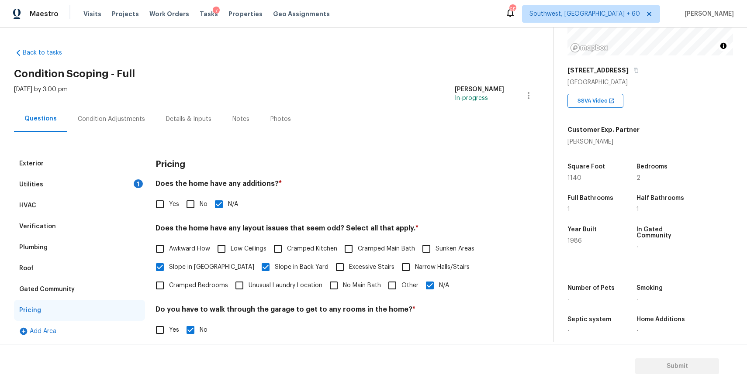
click at [100, 176] on div "Utilities 1" at bounding box center [79, 184] width 131 height 21
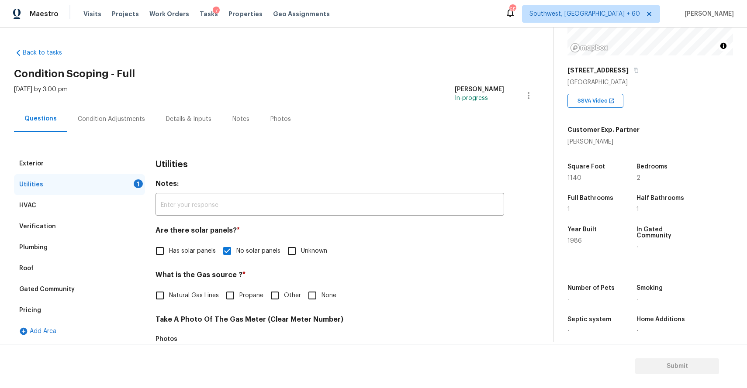
click at [127, 112] on div "Condition Adjustments" at bounding box center [111, 119] width 88 height 26
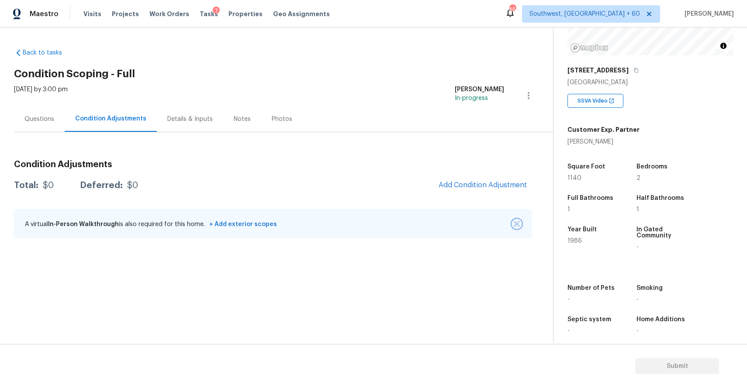
click at [514, 222] on img "button" at bounding box center [516, 224] width 6 height 6
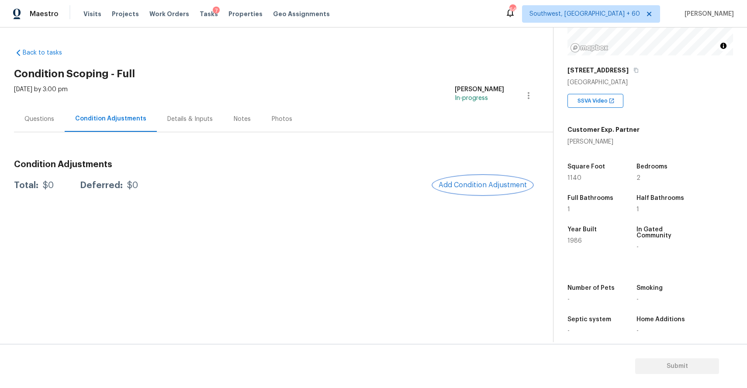
click at [502, 184] on span "Add Condition Adjustment" at bounding box center [482, 185] width 88 height 8
click at [502, 184] on body "Maestro Visits Projects Work Orders Tasks 7 Properties Geo Assignments 645 Sout…" at bounding box center [373, 194] width 747 height 388
click at [502, 184] on span "Add Condition Adjustment" at bounding box center [482, 185] width 88 height 8
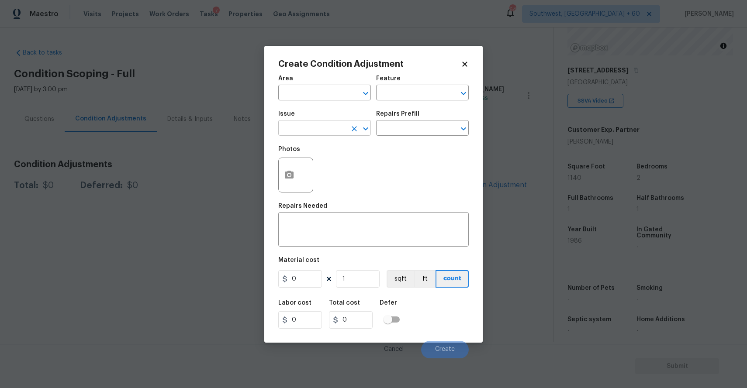
click at [301, 133] on input "text" at bounding box center [312, 129] width 68 height 14
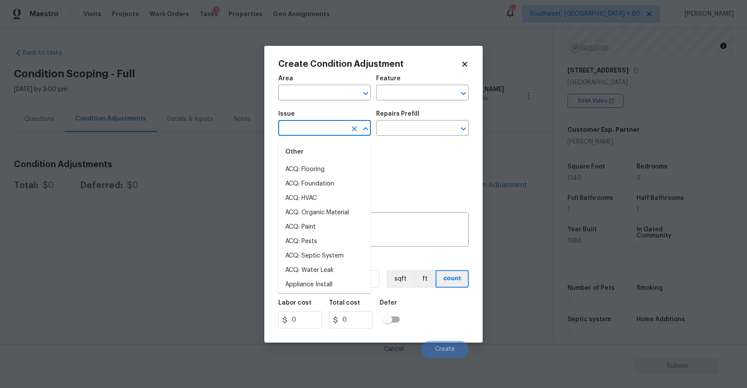
click at [329, 146] on div "Other" at bounding box center [324, 151] width 93 height 21
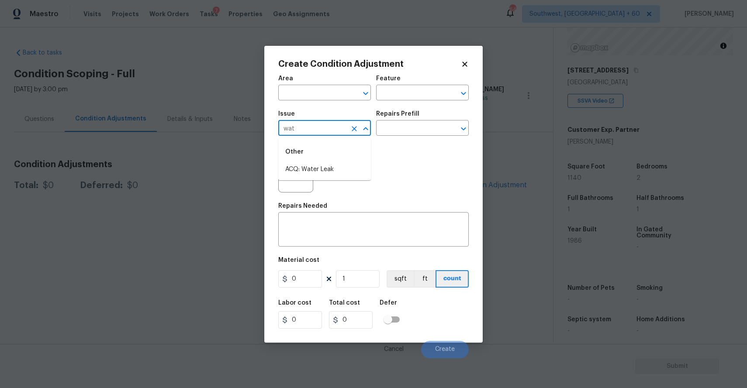
click at [325, 170] on li "ACQ: Water Leak" at bounding box center [324, 169] width 93 height 14
type input "ACQ: Water Leak"
click at [300, 231] on textarea at bounding box center [373, 230] width 180 height 18
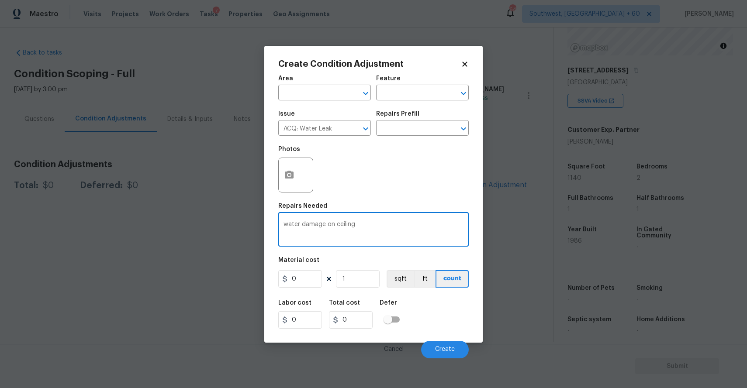
type textarea "water damage on ceiling"
click at [296, 279] on input "0" at bounding box center [300, 278] width 44 height 17
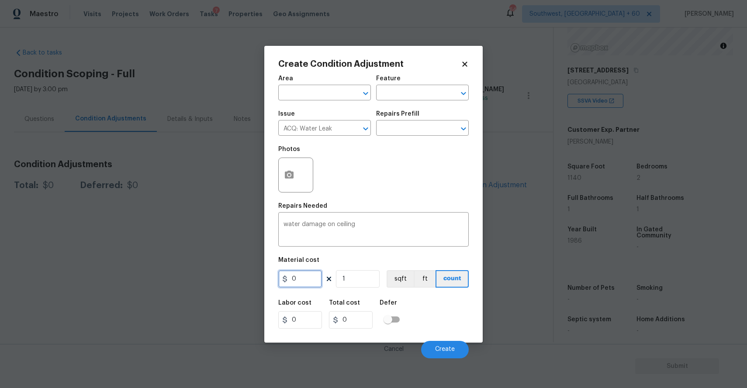
click at [296, 279] on input "0" at bounding box center [300, 278] width 44 height 17
type input "2500"
click at [289, 171] on icon "button" at bounding box center [289, 175] width 9 height 8
type input "2500"
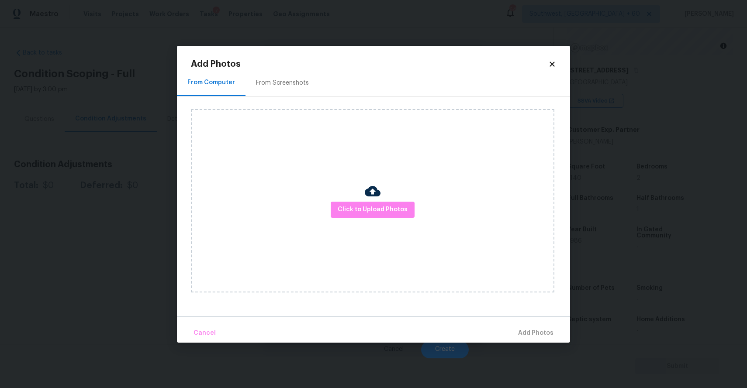
click at [382, 227] on div "Click to Upload Photos" at bounding box center [372, 200] width 363 height 183
click at [389, 212] on span "Click to Upload Photos" at bounding box center [372, 209] width 70 height 11
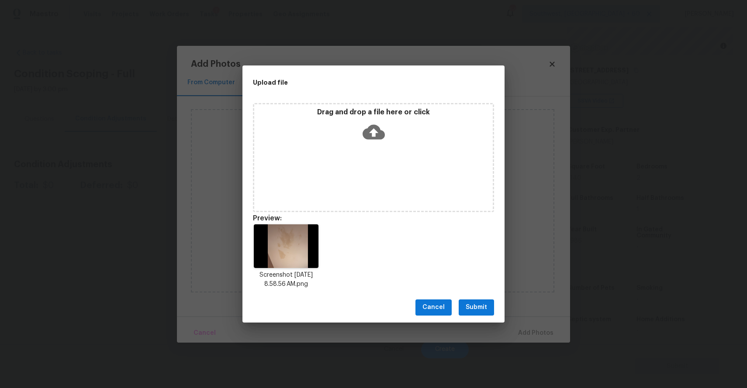
click at [469, 296] on div "Cancel Submit" at bounding box center [373, 308] width 262 height 30
click at [477, 303] on span "Submit" at bounding box center [475, 307] width 21 height 11
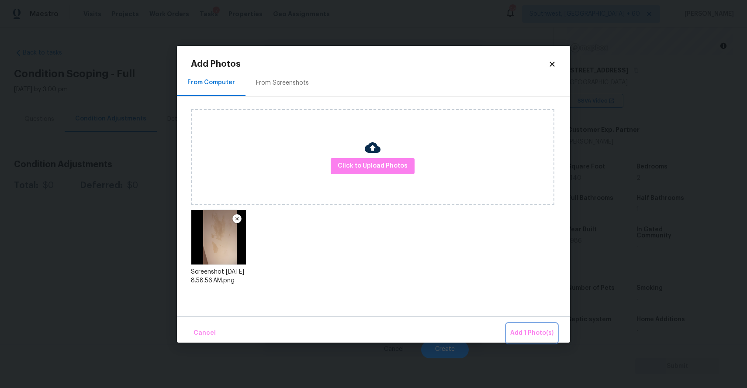
click at [527, 331] on span "Add 1 Photo(s)" at bounding box center [531, 333] width 43 height 11
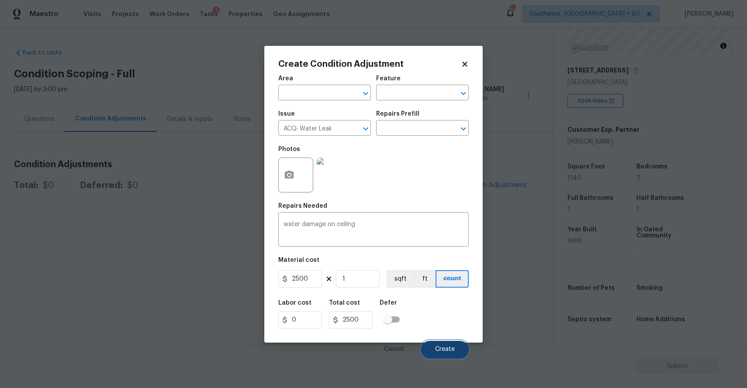
click at [441, 348] on span "Create" at bounding box center [445, 349] width 20 height 7
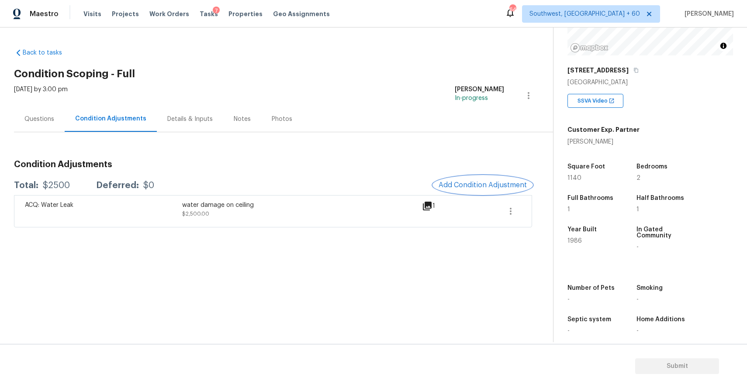
click at [496, 183] on span "Add Condition Adjustment" at bounding box center [482, 185] width 88 height 8
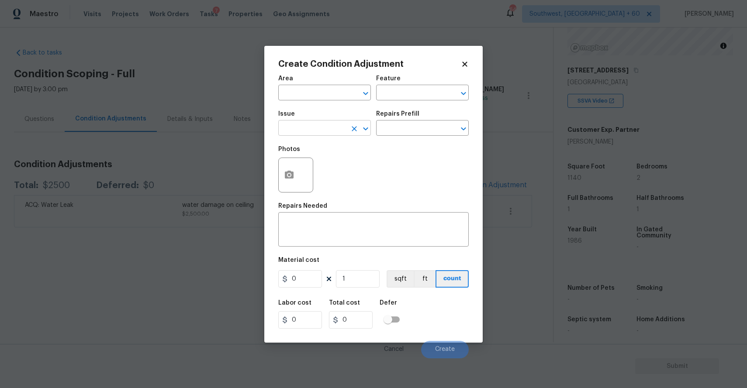
click at [306, 128] on input "text" at bounding box center [312, 129] width 68 height 14
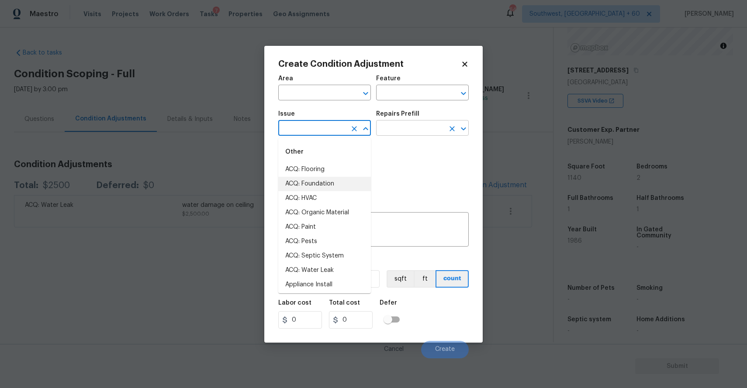
click at [442, 124] on input "text" at bounding box center [410, 129] width 68 height 14
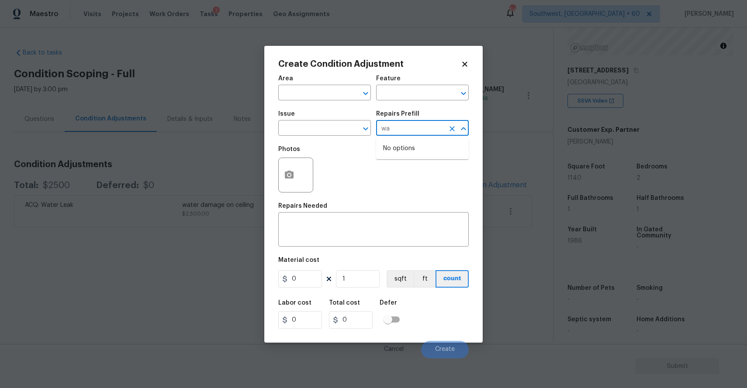
type input "w"
click at [467, 57] on div "Create Condition Adjustment Area ​ Feature ​ Issue ​ Repairs Prefill ​ Photos R…" at bounding box center [373, 194] width 218 height 297
click at [319, 128] on input "text" at bounding box center [312, 129] width 68 height 14
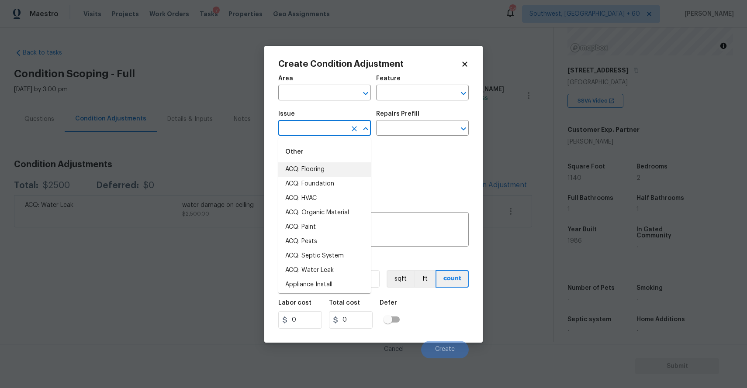
click at [319, 128] on input "text" at bounding box center [312, 129] width 68 height 14
click at [326, 168] on li "ACQ: Paint" at bounding box center [324, 169] width 93 height 14
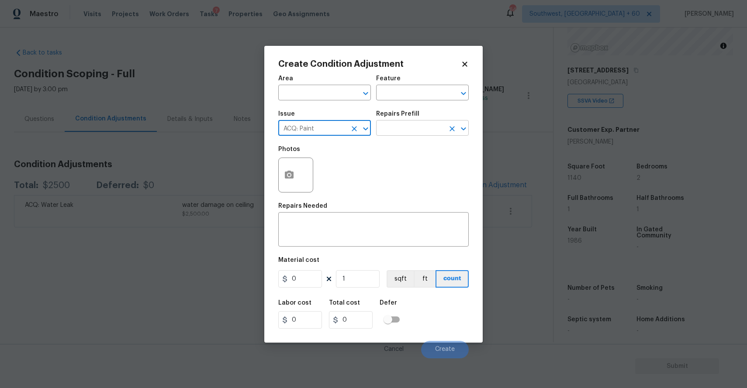
type input "ACQ: Paint"
click at [405, 133] on input "text" at bounding box center [410, 129] width 68 height 14
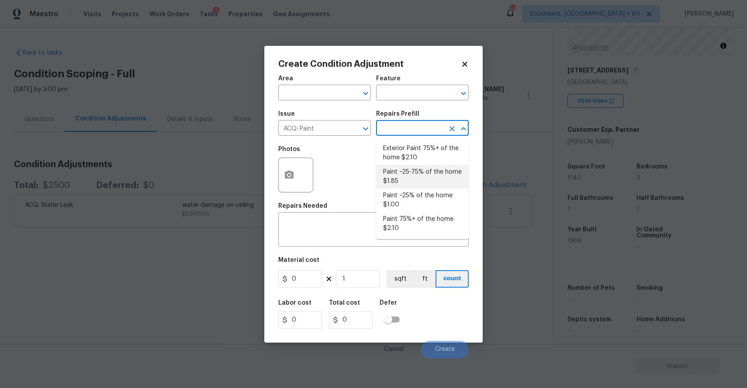
click at [449, 174] on li "Paint ~25-75% of the home $1.85" at bounding box center [422, 177] width 93 height 24
type input "Acquisition"
type textarea "Acquisition Scope: ~25 - 75% of the home needs interior paint"
type input "1.85"
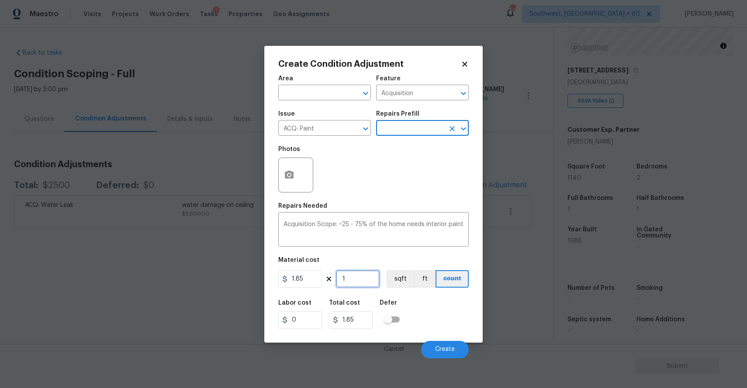
click at [368, 277] on input "1" at bounding box center [358, 278] width 44 height 17
type input "0"
type input "1"
type input "1.85"
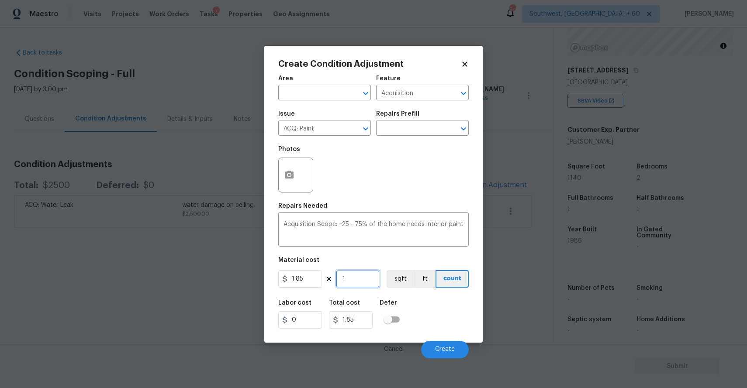
type input "11"
type input "20.35"
type input "114"
type input "210.9"
type input "1149"
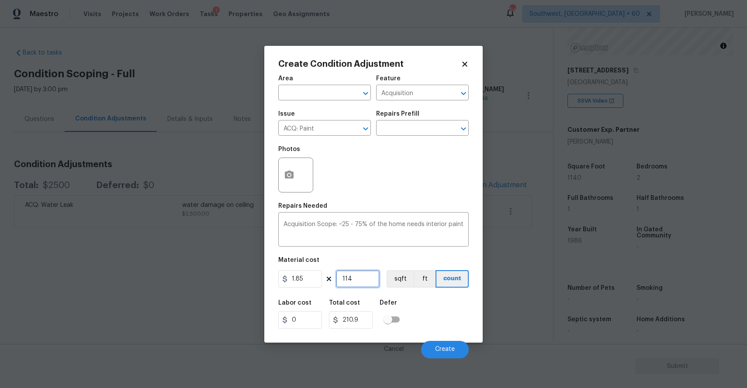
type input "2125.65"
type input "114"
type input "210.9"
type input "1140"
type input "2109"
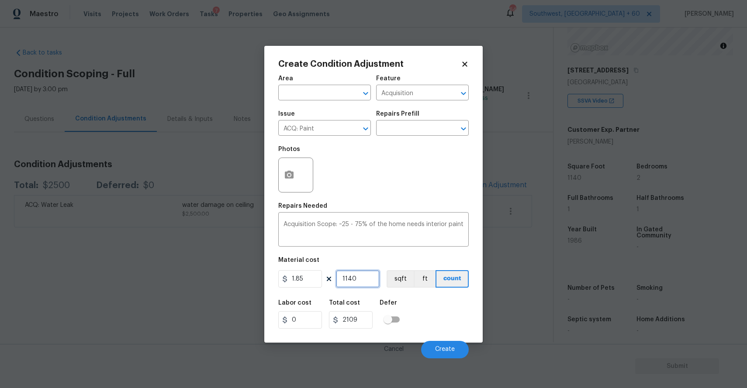
type input "1140"
click at [289, 175] on circle "button" at bounding box center [289, 174] width 3 height 3
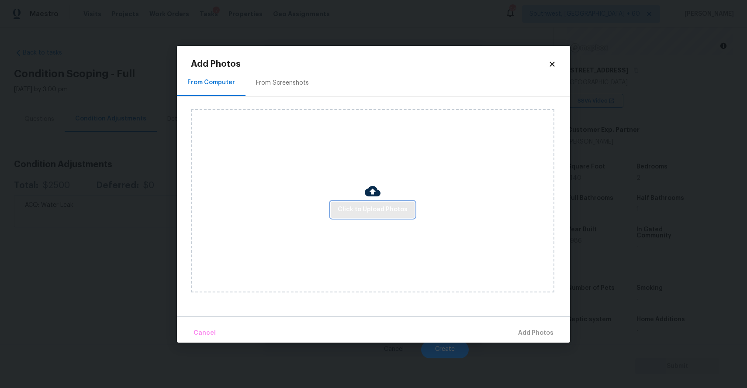
click at [406, 209] on button "Click to Upload Photos" at bounding box center [372, 210] width 84 height 16
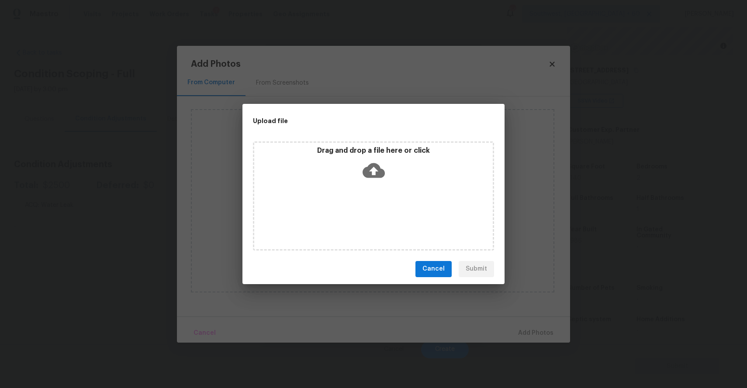
click at [406, 209] on div "Drag and drop a file here or click" at bounding box center [373, 195] width 241 height 109
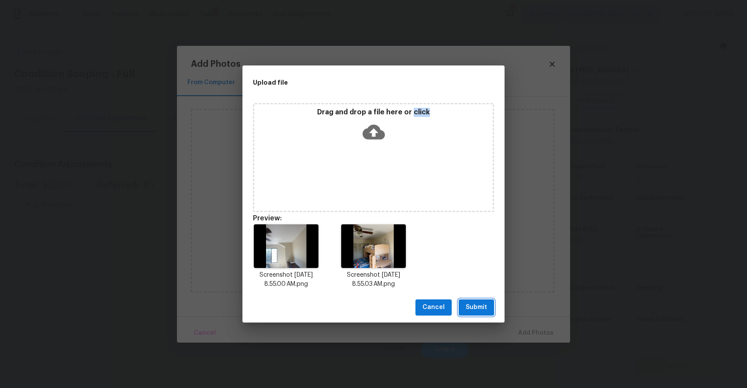
click at [479, 310] on span "Submit" at bounding box center [475, 307] width 21 height 11
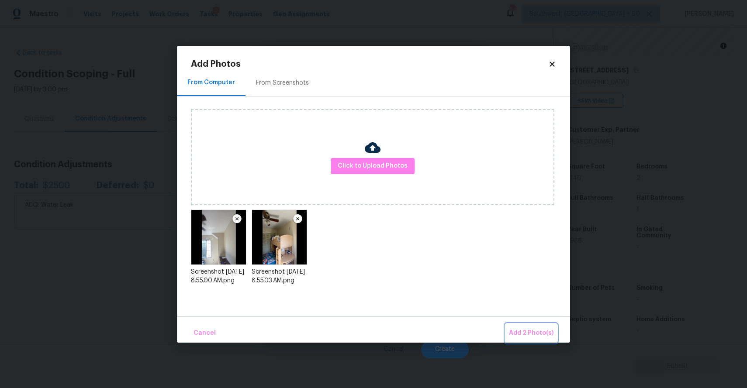
click at [529, 338] on span "Add 2 Photo(s)" at bounding box center [531, 333] width 45 height 11
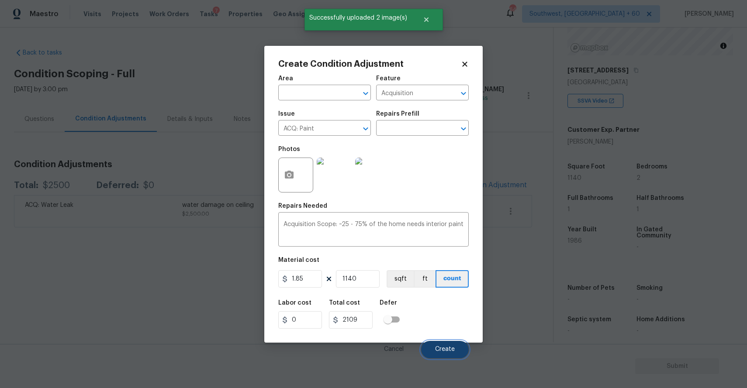
click at [447, 353] on button "Create" at bounding box center [445, 349] width 48 height 17
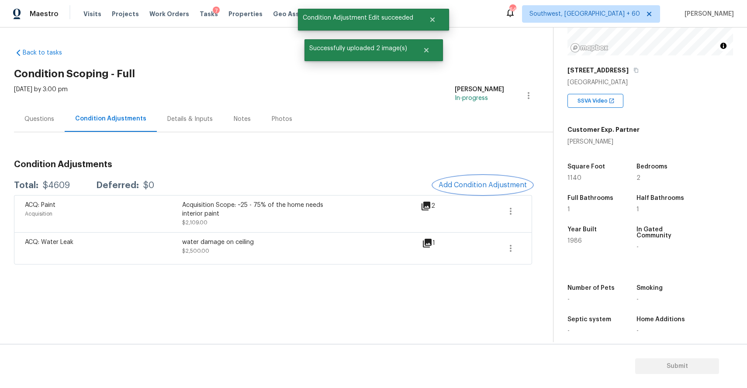
click at [492, 179] on button "Add Condition Adjustment" at bounding box center [482, 185] width 99 height 18
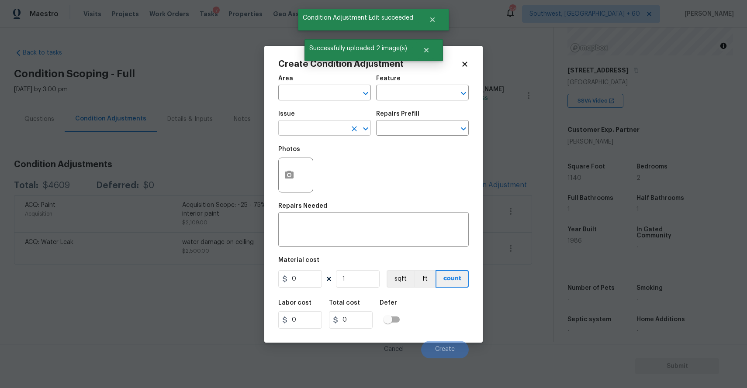
click at [316, 127] on input "text" at bounding box center [312, 129] width 68 height 14
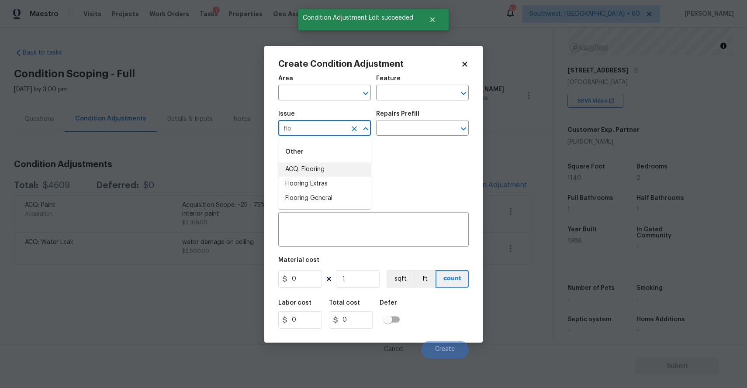
click at [313, 166] on li "ACQ: Flooring" at bounding box center [324, 169] width 93 height 14
type input "ACQ: Flooring"
click at [409, 125] on input "text" at bounding box center [410, 129] width 68 height 14
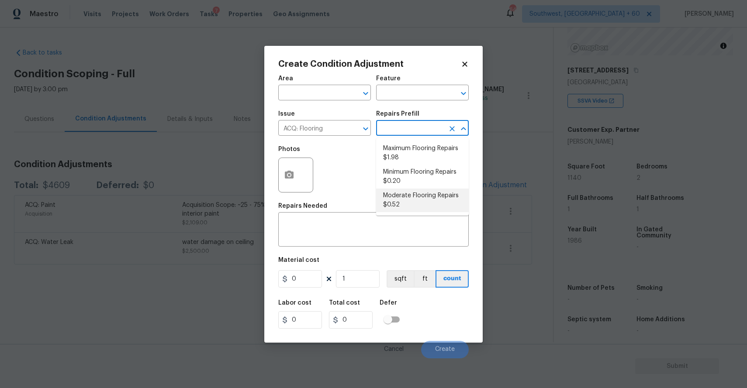
click at [436, 200] on li "Moderate Flooring Repairs $0.52" at bounding box center [422, 201] width 93 height 24
type input "Acquisition"
type textarea "Acquisition Scope: Moderate flooring repairs"
type input "0.52"
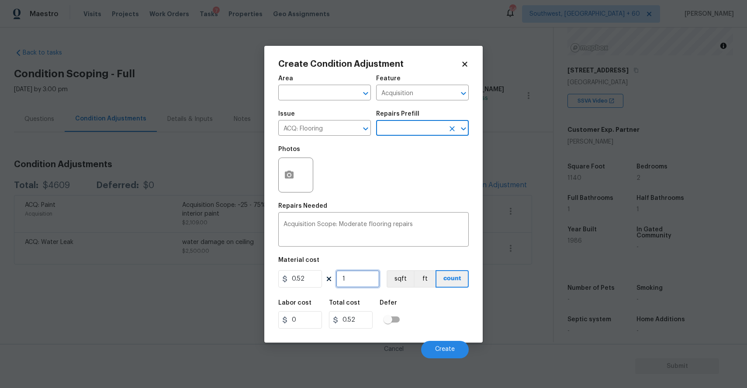
click at [354, 287] on input "1" at bounding box center [358, 278] width 44 height 17
type input "0"
type input "1"
type input "0.52"
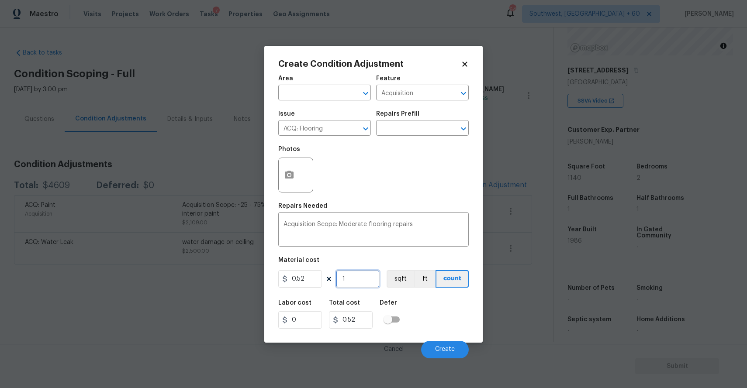
type input "11"
type input "5.72"
type input "111"
type input "57.72"
type input "1114"
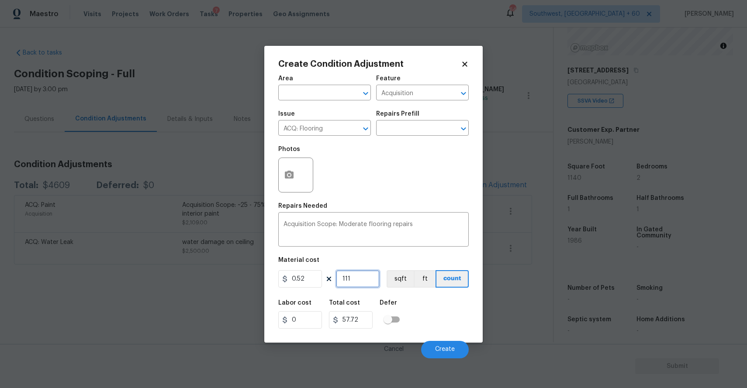
type input "579.28"
type input "111"
type input "57.72"
type input "11"
type input "5.72"
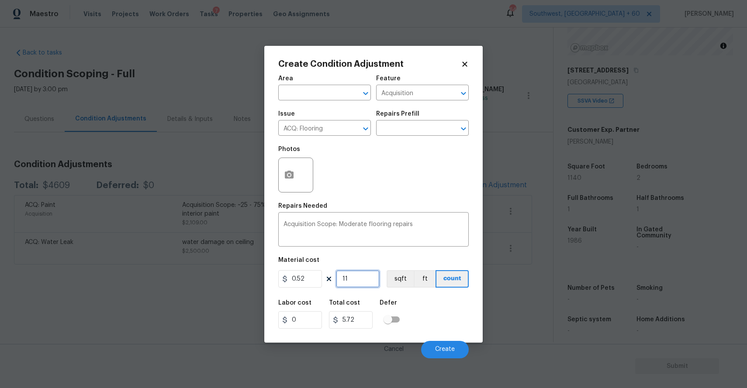
type input "114"
type input "59.28"
type input "1149"
type input "597.48"
type input "11490"
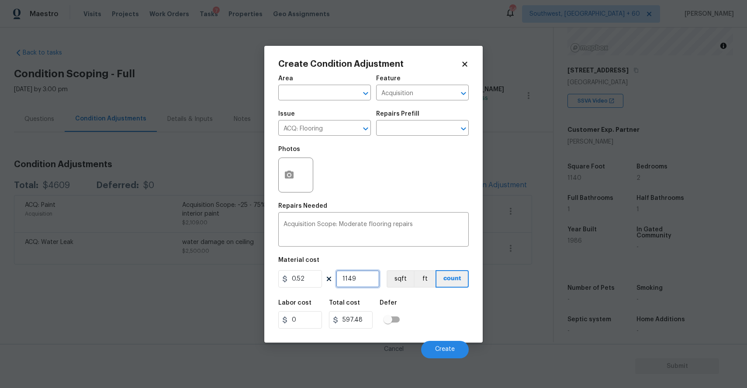
type input "5974.8"
type input "1149"
type input "597.48"
type input "114"
type input "59.28"
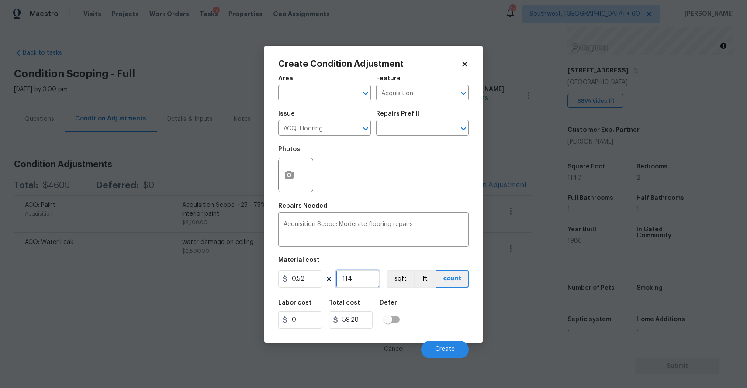
type input "1140"
type input "592.8"
type input "1140"
click at [294, 175] on icon "button" at bounding box center [289, 175] width 10 height 10
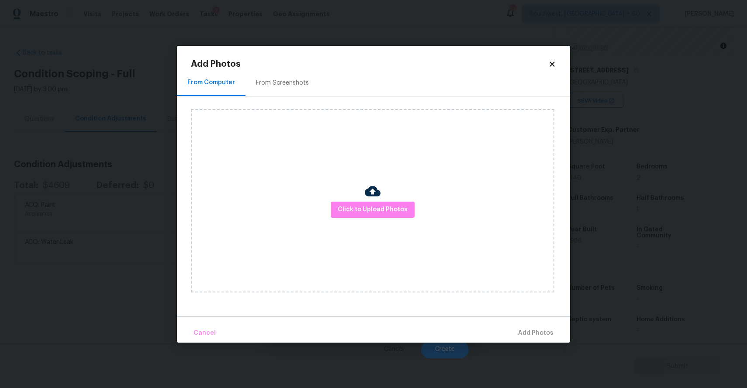
click at [367, 193] on img at bounding box center [373, 191] width 16 height 16
click at [377, 209] on span "Click to Upload Photos" at bounding box center [372, 209] width 70 height 11
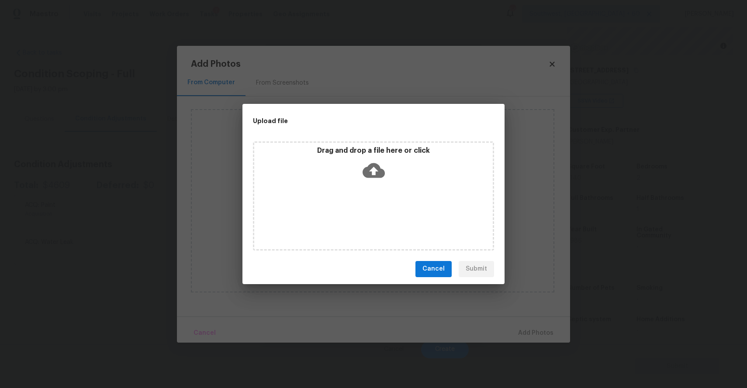
click at [377, 209] on div "Drag and drop a file here or click" at bounding box center [373, 195] width 241 height 109
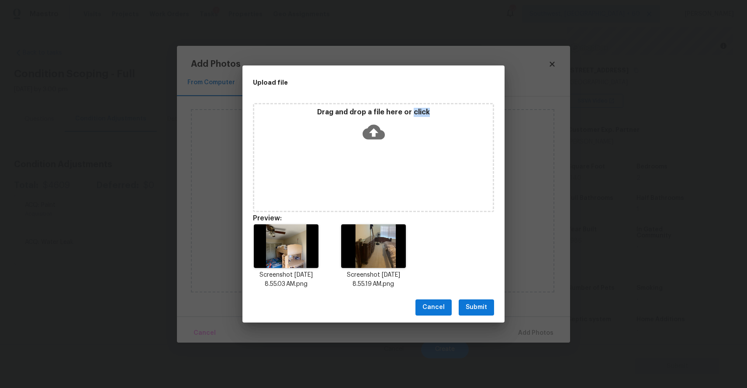
click at [481, 306] on span "Submit" at bounding box center [475, 307] width 21 height 11
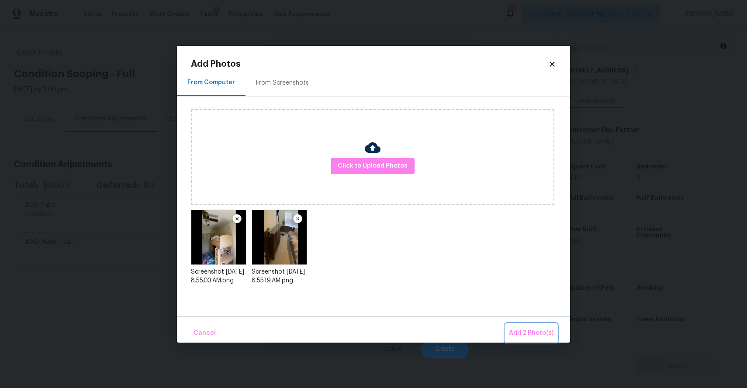
click at [539, 334] on span "Add 2 Photo(s)" at bounding box center [531, 333] width 45 height 11
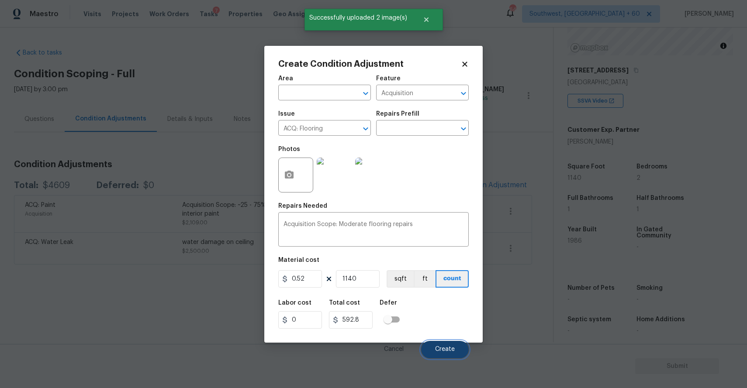
click at [441, 348] on span "Create" at bounding box center [445, 349] width 20 height 7
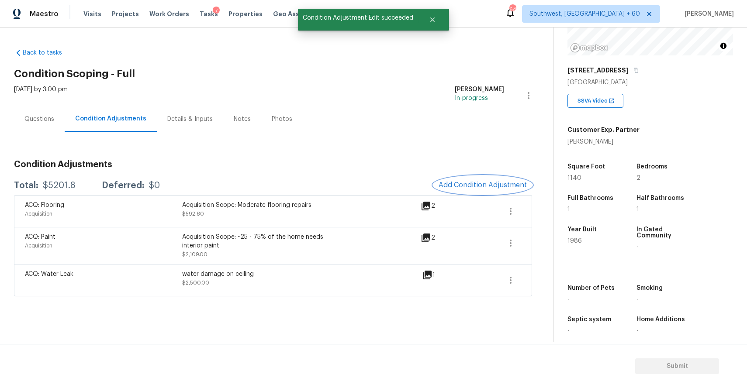
click at [479, 186] on span "Add Condition Adjustment" at bounding box center [482, 185] width 88 height 8
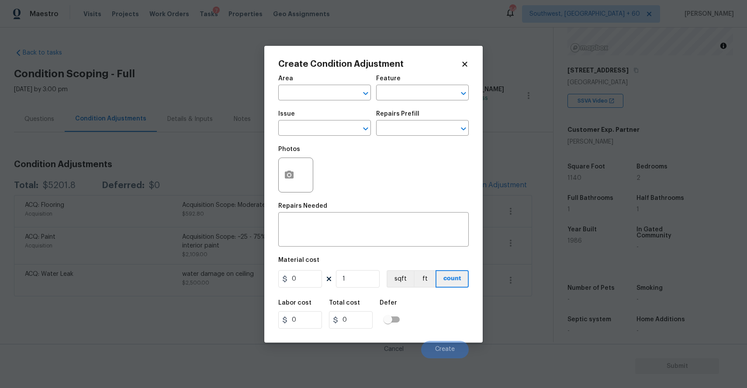
click at [257, 176] on body "Maestro Visits Projects Work Orders Tasks 7 Properties Geo Assignments 644 Sout…" at bounding box center [373, 194] width 747 height 388
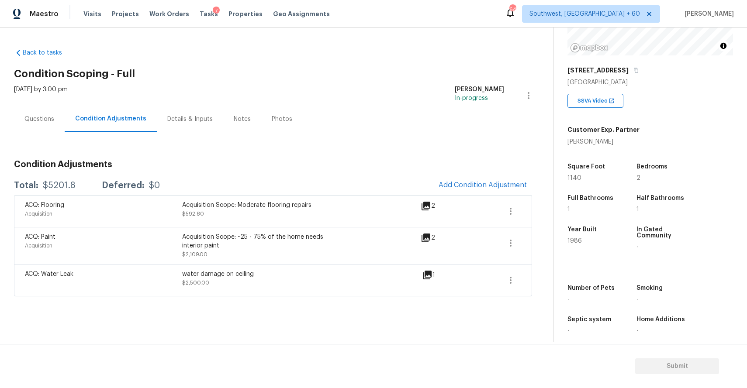
click at [497, 196] on div "ACQ: Flooring Acquisition Acquisition Scope: Moderate flooring repairs $592.80 2" at bounding box center [273, 211] width 518 height 32
click at [493, 189] on span "Add Condition Adjustment" at bounding box center [482, 185] width 88 height 8
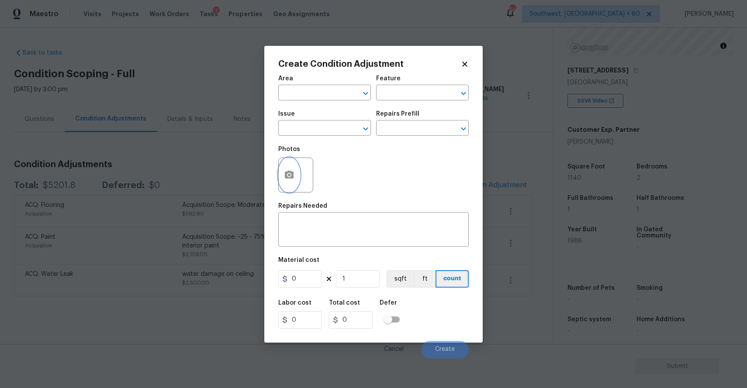
click at [297, 177] on button "button" at bounding box center [289, 175] width 21 height 34
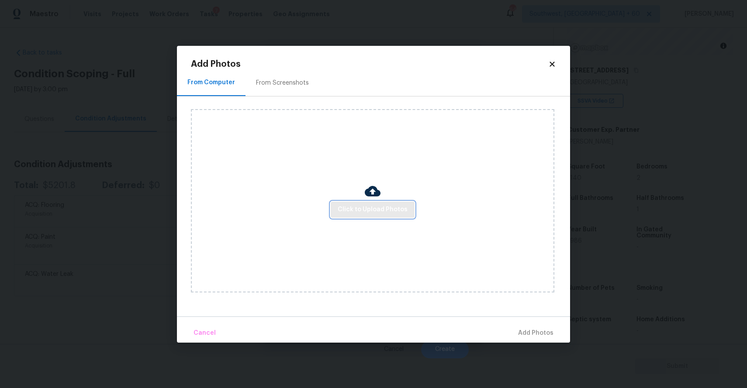
click at [358, 205] on span "Click to Upload Photos" at bounding box center [372, 209] width 70 height 11
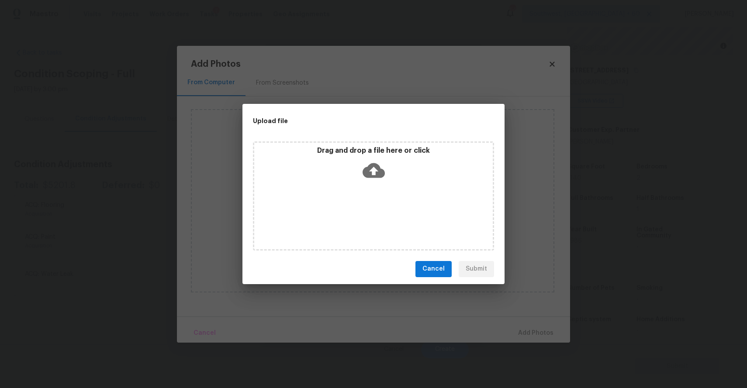
click at [362, 183] on div "Drag and drop a file here or click" at bounding box center [373, 165] width 238 height 38
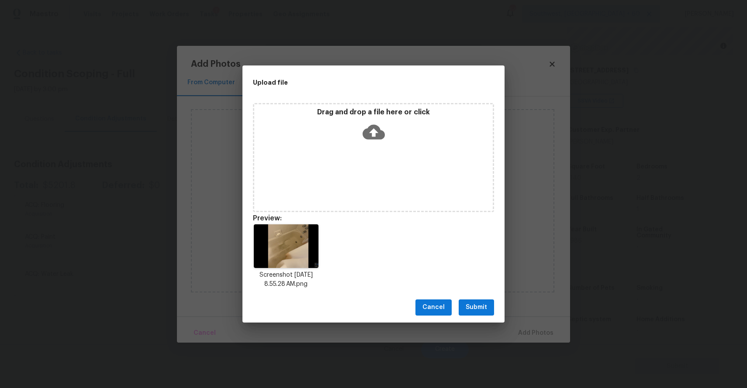
click at [475, 307] on span "Submit" at bounding box center [475, 307] width 21 height 11
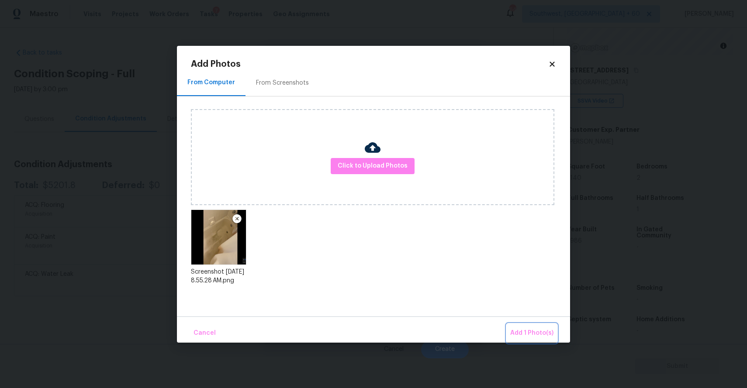
click at [545, 333] on span "Add 1 Photo(s)" at bounding box center [531, 333] width 43 height 11
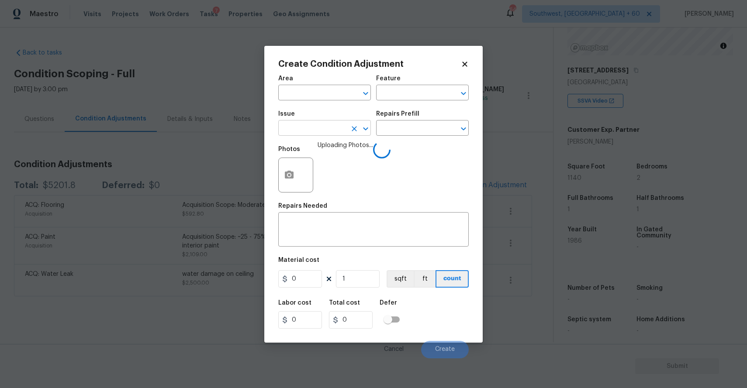
click at [328, 128] on input "text" at bounding box center [312, 129] width 68 height 14
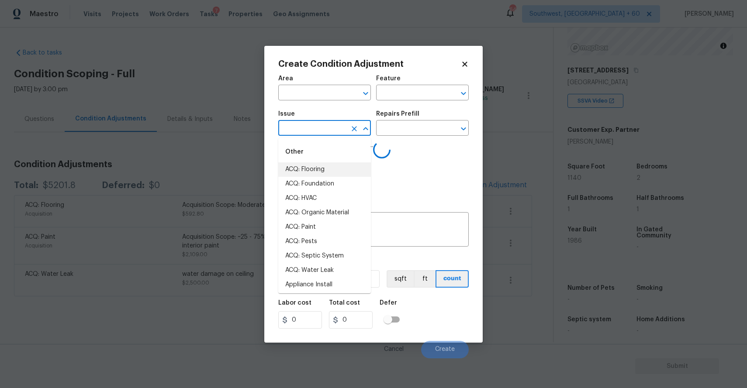
click at [443, 174] on div "Photos Uploading Photos..." at bounding box center [373, 169] width 190 height 57
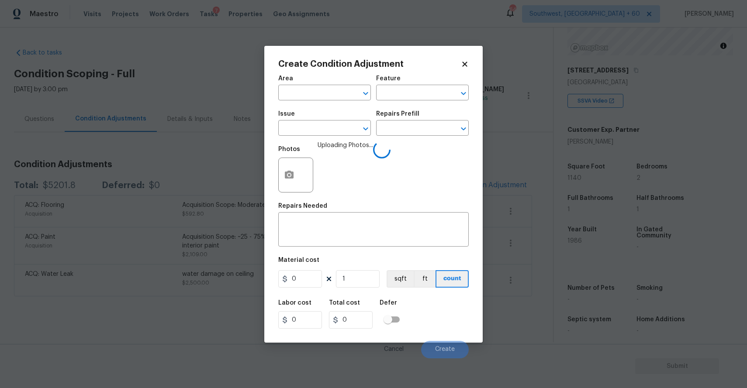
click at [349, 163] on span "Uploading Photos..." at bounding box center [344, 169] width 55 height 57
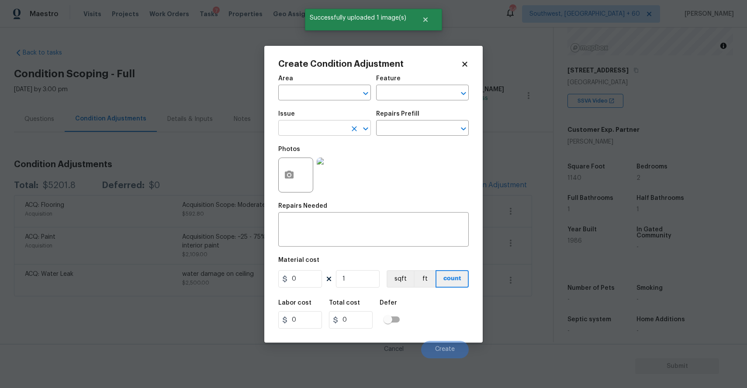
click at [339, 128] on input "text" at bounding box center [312, 129] width 68 height 14
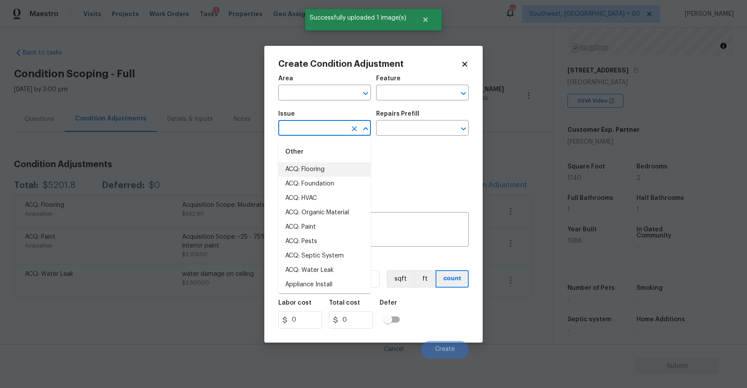
click at [355, 143] on div "Other" at bounding box center [324, 151] width 93 height 21
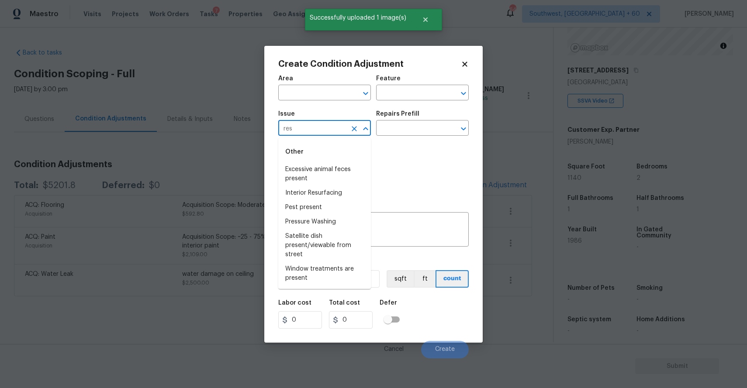
drag, startPoint x: 355, startPoint y: 143, endPoint x: 323, endPoint y: 143, distance: 32.7
click at [344, 143] on div "Other" at bounding box center [324, 151] width 93 height 21
click at [331, 191] on li "Interior Resurfacing" at bounding box center [324, 193] width 93 height 14
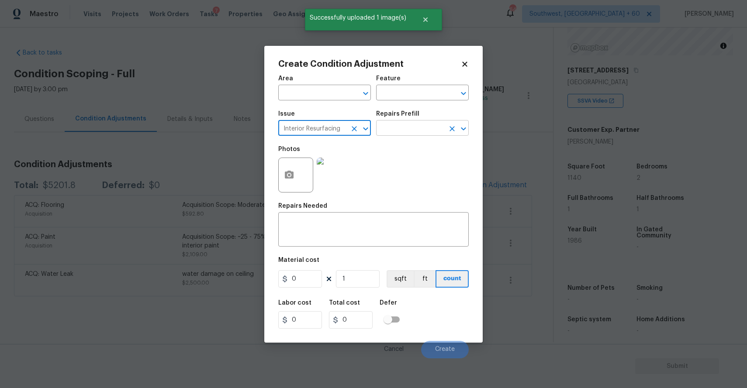
type input "Interior Resurfacing"
click at [419, 125] on input "text" at bounding box center [410, 129] width 68 height 14
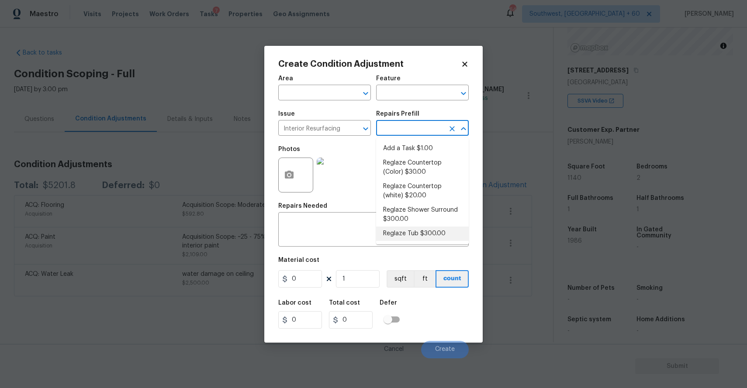
click at [441, 234] on li "Reglaze Tub $300.00" at bounding box center [422, 234] width 93 height 14
type textarea "Prep, mask, clean and reglaze the tub (white) both on the in and outer sides. H…"
type input "300"
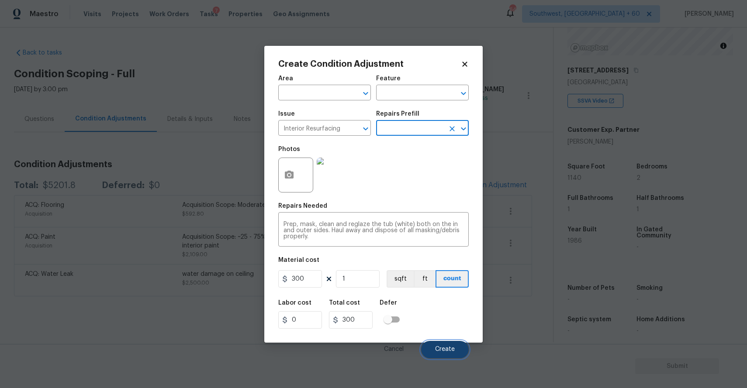
click at [442, 345] on button "Create" at bounding box center [445, 349] width 48 height 17
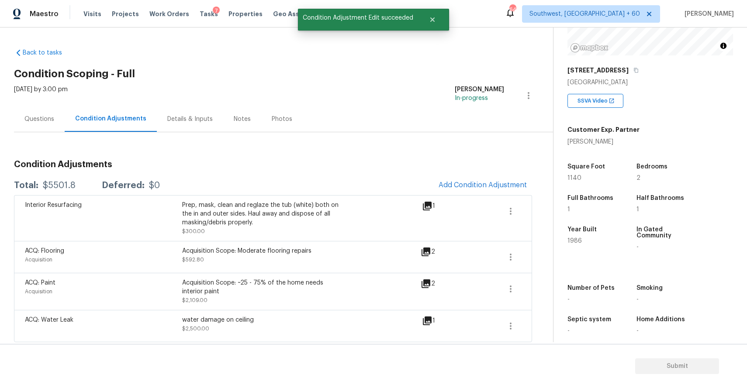
click at [482, 172] on div "Condition Adjustments Total: $5501.8 Deferred: $0 Add Condition Adjustment Inte…" at bounding box center [273, 247] width 518 height 189
click at [478, 184] on span "Add Condition Adjustment" at bounding box center [482, 185] width 88 height 8
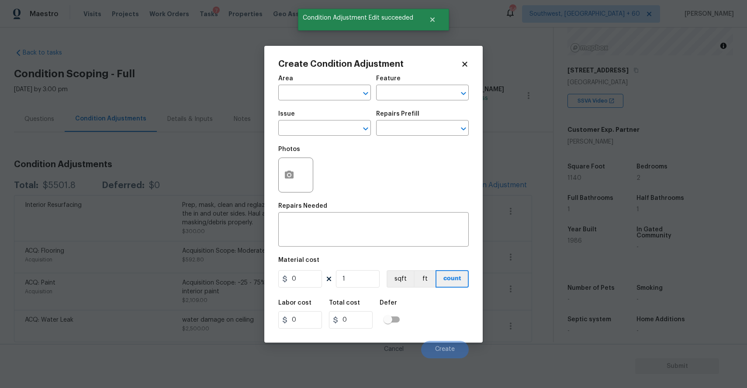
drag, startPoint x: 478, startPoint y: 184, endPoint x: 364, endPoint y: 127, distance: 127.5
click at [365, 130] on div "Create Condition Adjustment Area ​ Feature ​ Issue ​ Repairs Prefill ​ Photos R…" at bounding box center [373, 194] width 747 height 388
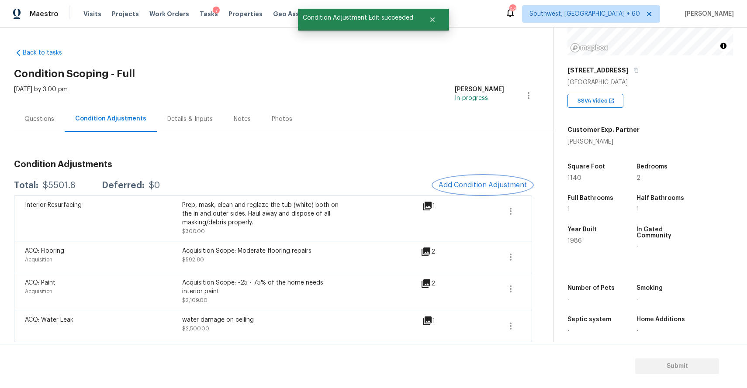
click at [475, 181] on button "Add Condition Adjustment" at bounding box center [482, 185] width 99 height 18
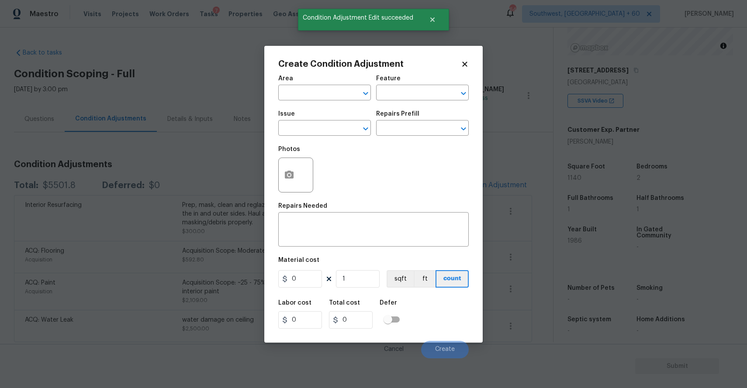
click at [301, 138] on span "Issue ​" at bounding box center [324, 123] width 93 height 35
click at [302, 138] on span "Issue ​" at bounding box center [324, 123] width 93 height 35
click at [324, 130] on input "text" at bounding box center [312, 129] width 68 height 14
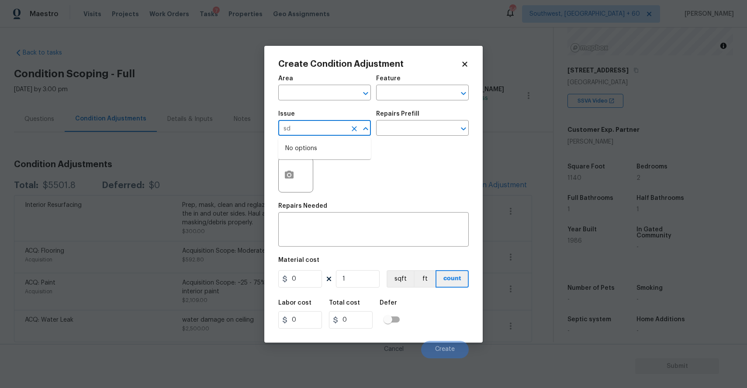
type input "s"
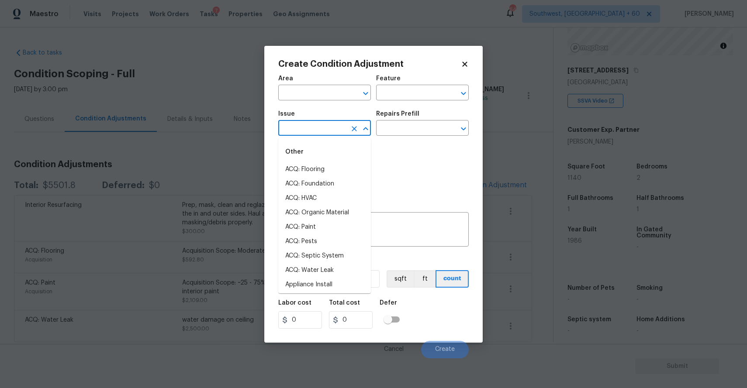
type input "d"
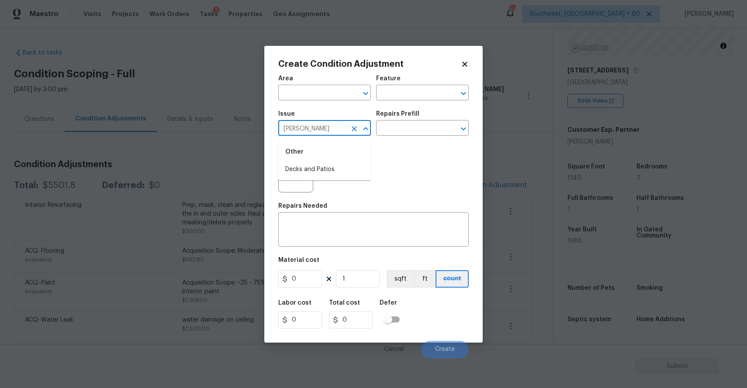
click at [332, 162] on div "Other" at bounding box center [324, 151] width 93 height 21
click at [344, 170] on li "Decks and Patios" at bounding box center [324, 169] width 93 height 14
type input "Decks and Patios"
click at [407, 111] on h5 "Repairs Prefill" at bounding box center [397, 114] width 43 height 6
click at [425, 126] on input "text" at bounding box center [410, 129] width 68 height 14
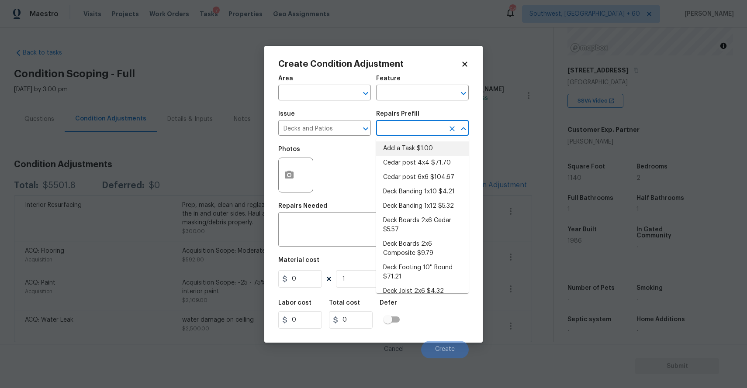
click at [416, 125] on input "text" at bounding box center [410, 129] width 68 height 14
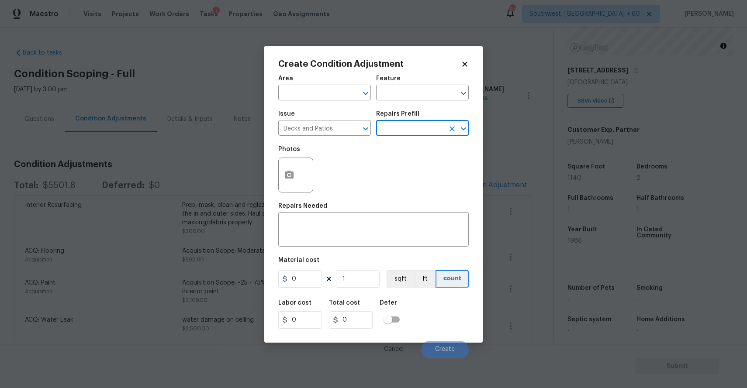
click at [416, 125] on input "text" at bounding box center [410, 129] width 68 height 14
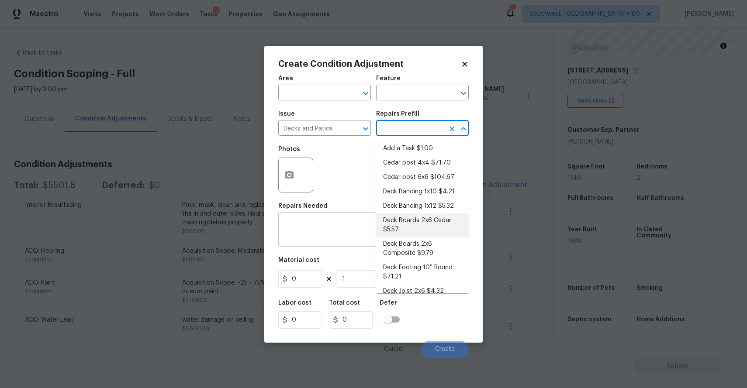
click at [302, 235] on textarea at bounding box center [373, 230] width 180 height 18
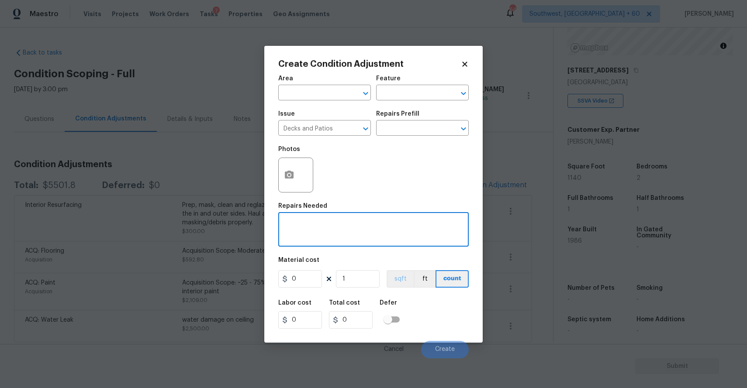
type textarea "m"
type textarea "deck minor repair and repaint"
drag, startPoint x: 392, startPoint y: 276, endPoint x: 332, endPoint y: 286, distance: 61.5
click at [337, 286] on div "0 1 sqft ft count" at bounding box center [373, 278] width 190 height 17
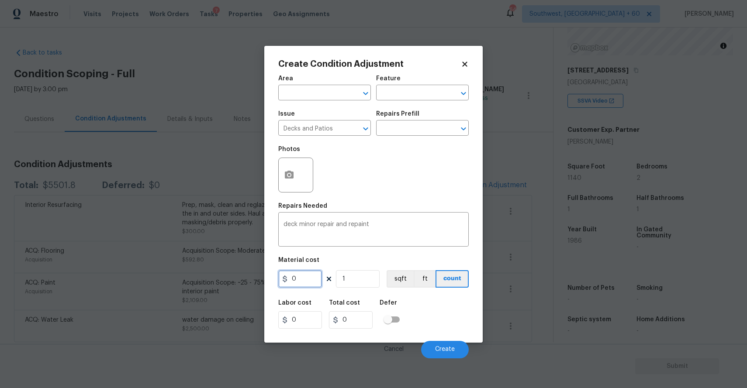
click at [296, 278] on input "0" at bounding box center [300, 278] width 44 height 17
type input "800"
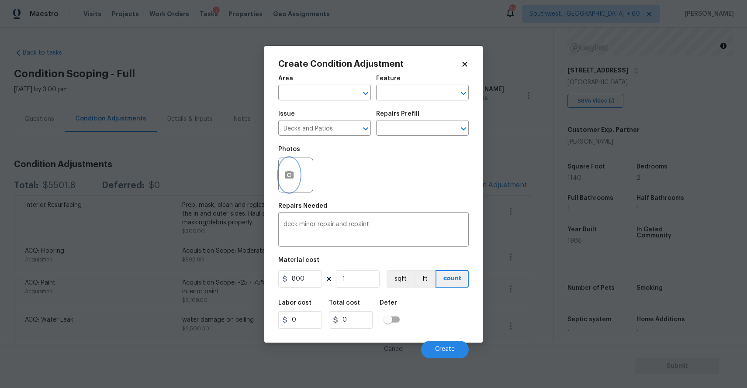
click at [284, 173] on icon "button" at bounding box center [289, 175] width 10 height 10
type input "800"
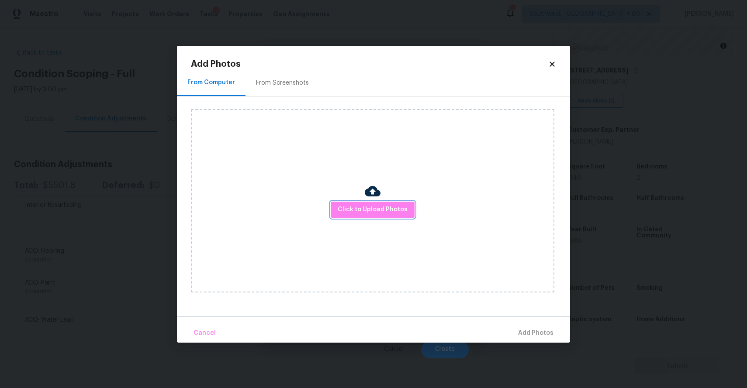
click at [364, 206] on span "Click to Upload Photos" at bounding box center [372, 209] width 70 height 11
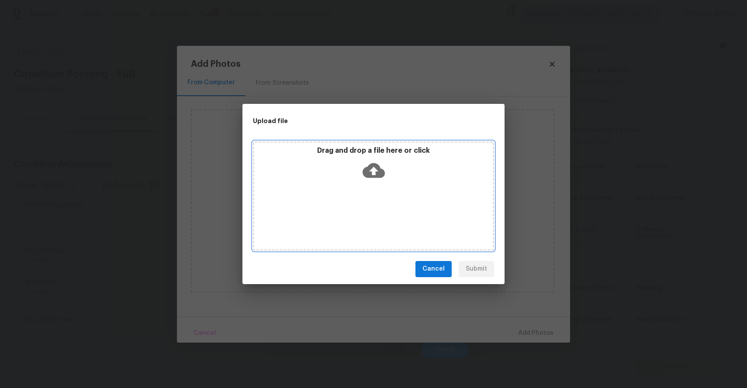
click at [364, 206] on div "Drag and drop a file here or click" at bounding box center [373, 195] width 241 height 109
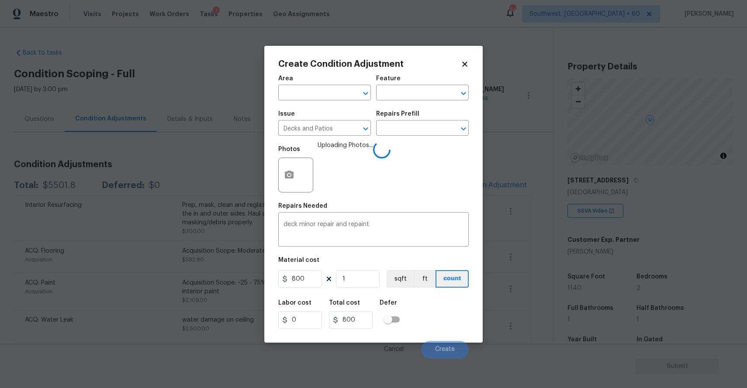
scroll to position [110, 0]
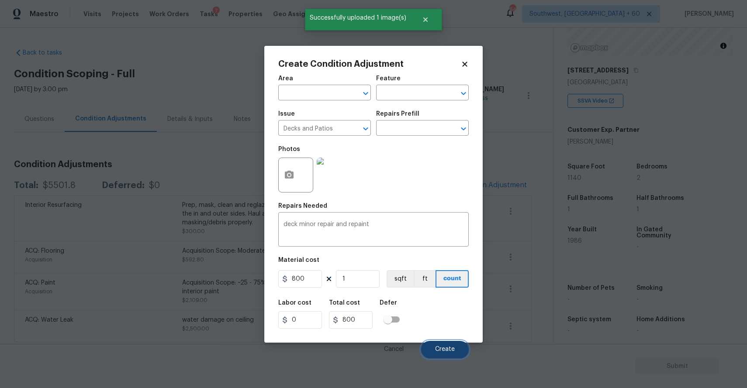
click at [444, 348] on span "Create" at bounding box center [445, 349] width 20 height 7
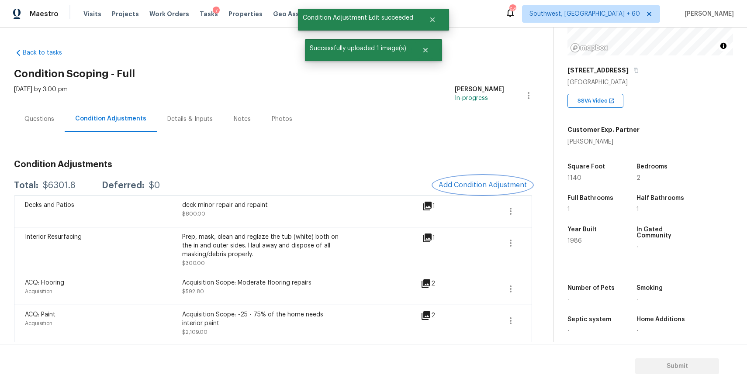
scroll to position [35, 0]
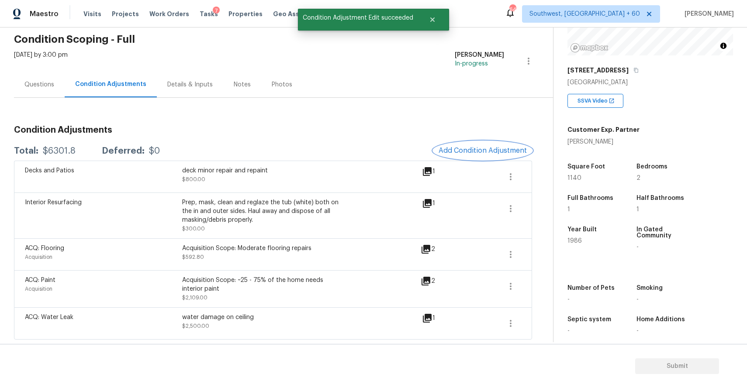
click at [486, 151] on span "Add Condition Adjustment" at bounding box center [482, 151] width 88 height 8
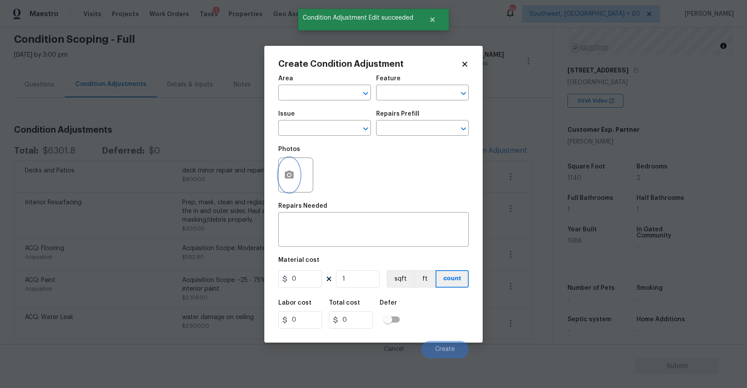
click at [294, 179] on button "button" at bounding box center [289, 175] width 21 height 34
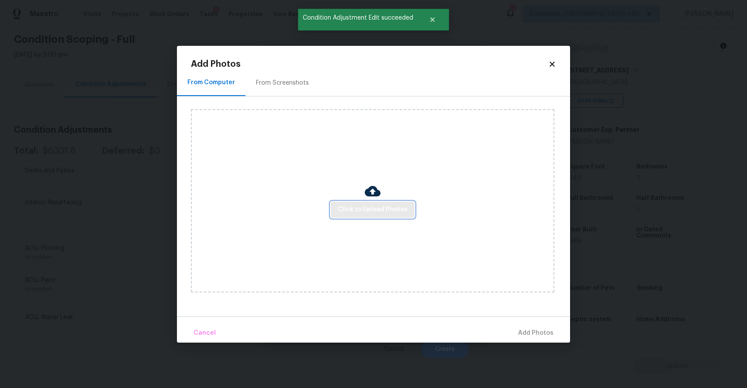
click at [371, 211] on span "Click to Upload Photos" at bounding box center [372, 209] width 70 height 11
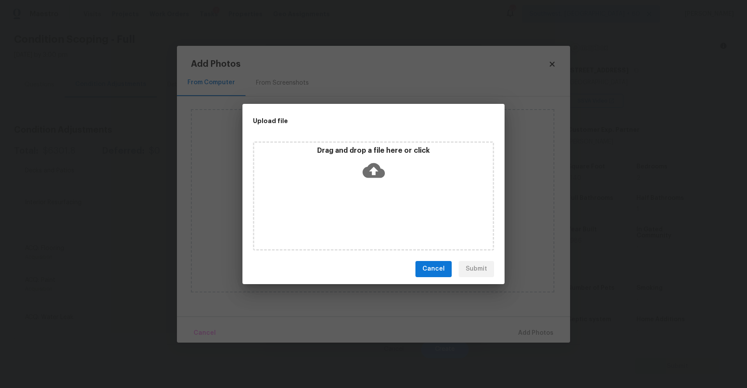
click at [539, 312] on div "Upload file Drag and drop a file here or click Cancel Submit" at bounding box center [373, 194] width 747 height 388
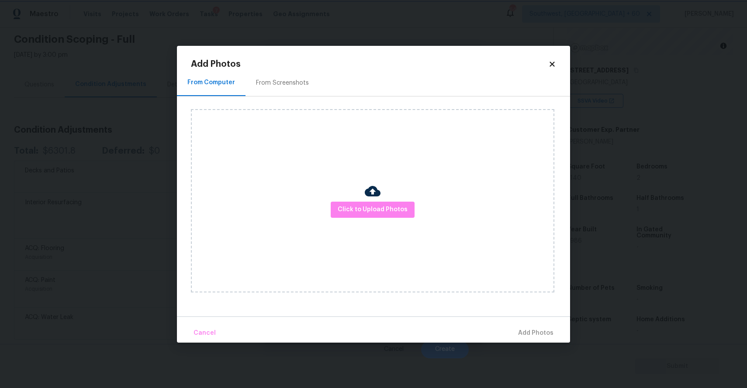
click at [588, 310] on body "Maestro Visits Projects Work Orders Tasks 7 Properties Geo Assignments 644 Sout…" at bounding box center [373, 194] width 747 height 388
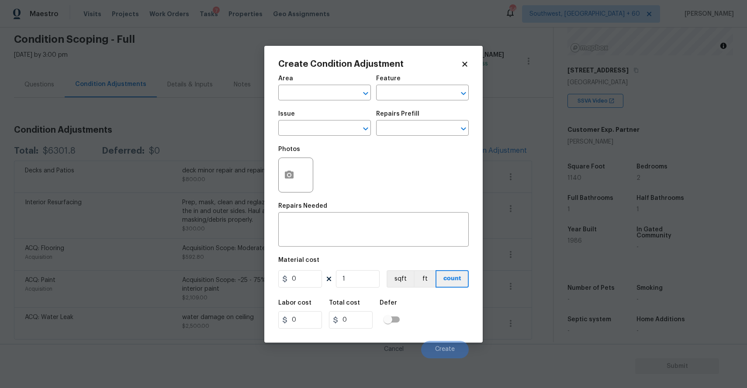
click at [588, 310] on body "Maestro Visits Projects Work Orders Tasks 7 Properties Geo Assignments 644 Sout…" at bounding box center [373, 194] width 747 height 388
click at [588, 310] on div "Septic system -" at bounding box center [600, 325] width 66 height 31
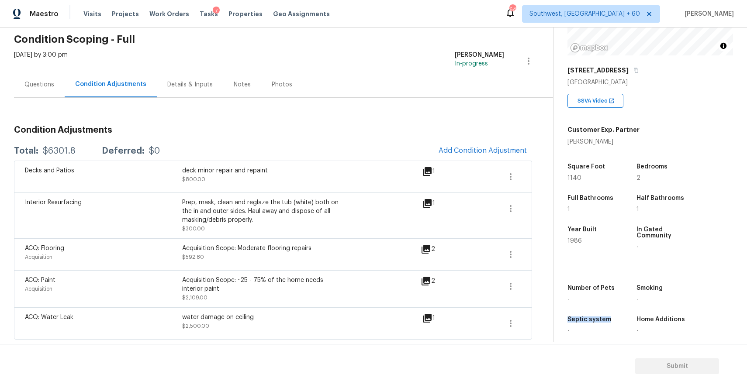
click at [29, 88] on div "Questions" at bounding box center [39, 85] width 51 height 26
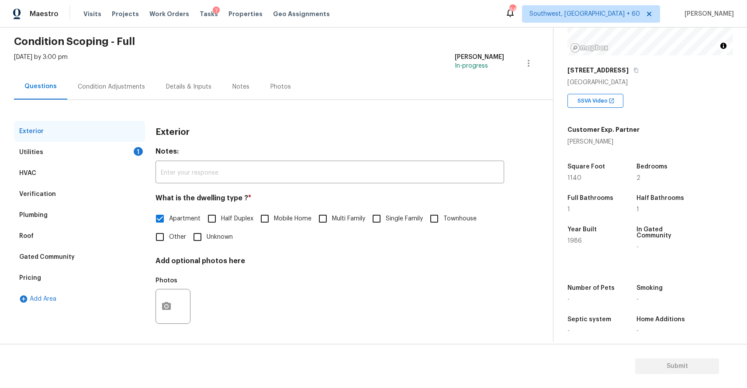
click at [128, 145] on div "Utilities 1" at bounding box center [79, 152] width 131 height 21
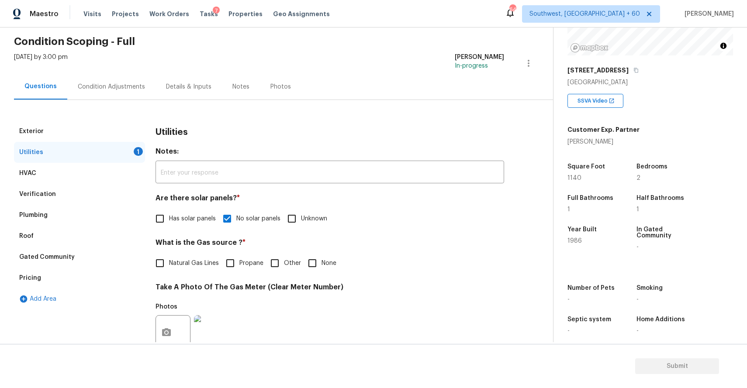
scroll to position [35, 0]
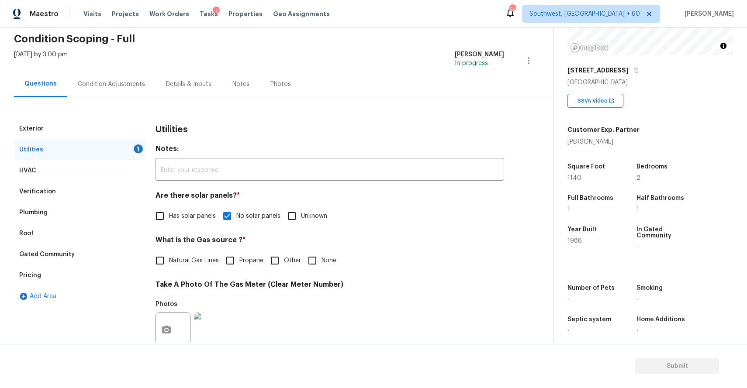
click at [323, 263] on span "None" at bounding box center [328, 260] width 15 height 9
click at [321, 263] on input "None" at bounding box center [312, 260] width 18 height 18
checkbox input "true"
click at [87, 78] on div "Condition Adjustments" at bounding box center [111, 84] width 88 height 26
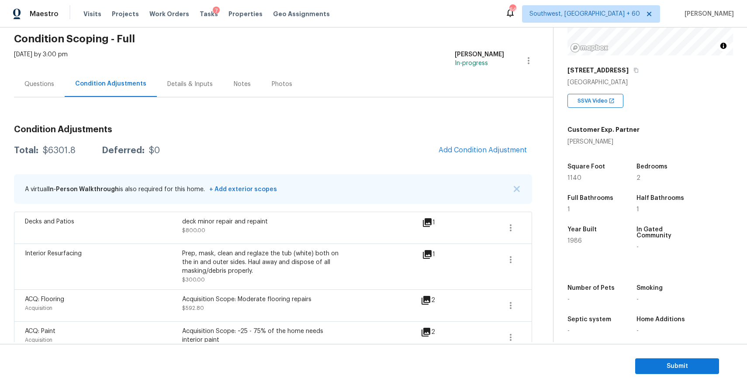
click at [47, 147] on div "$6301.8" at bounding box center [59, 150] width 33 height 9
copy div "$6301.8"
click at [39, 99] on div "Condition Adjustments Total: $6301.8 Deferred: $0 Add Condition Adjustment A vi…" at bounding box center [273, 243] width 518 height 293
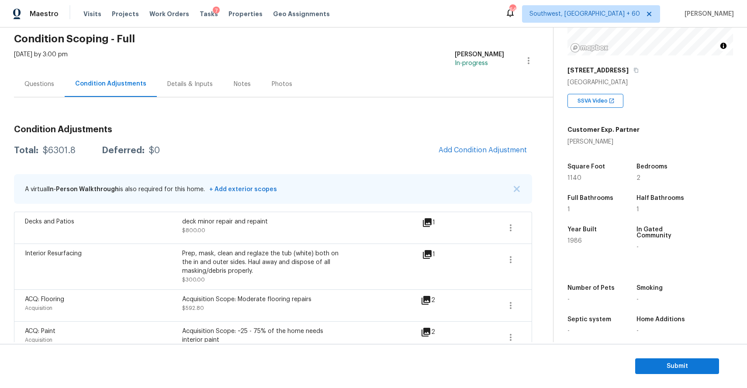
click at [46, 81] on div "Questions" at bounding box center [39, 84] width 30 height 9
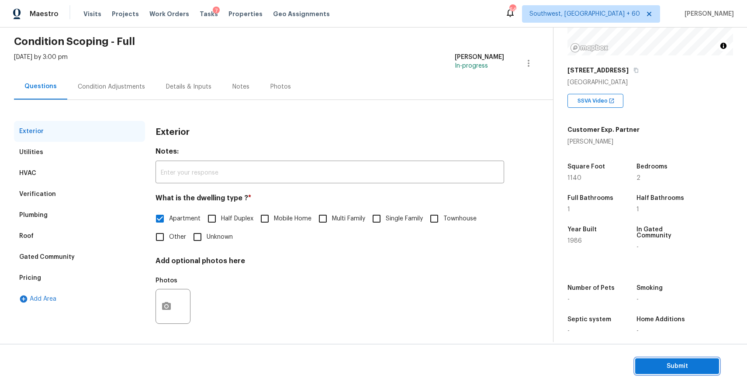
click at [687, 367] on span "Submit" at bounding box center [677, 366] width 70 height 11
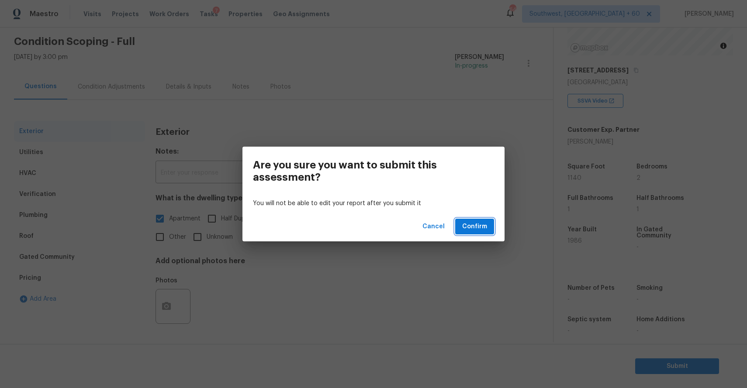
click at [478, 219] on button "Confirm" at bounding box center [474, 227] width 39 height 16
